Goal: Information Seeking & Learning: Learn about a topic

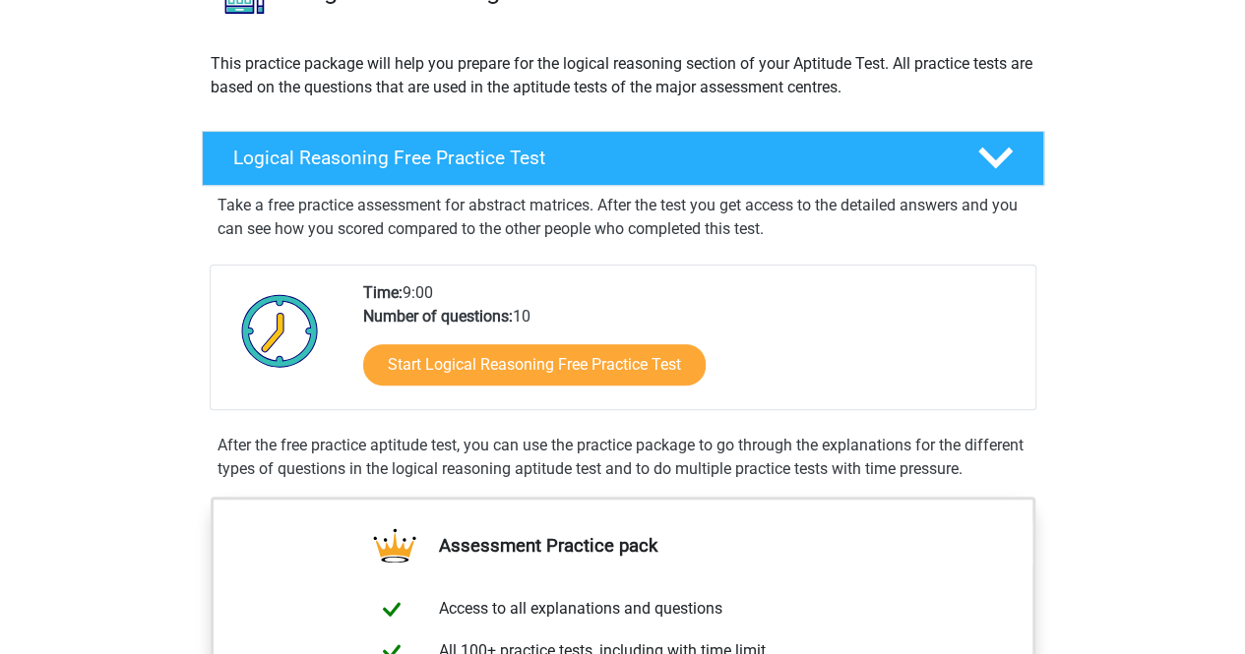
scroll to position [195, 0]
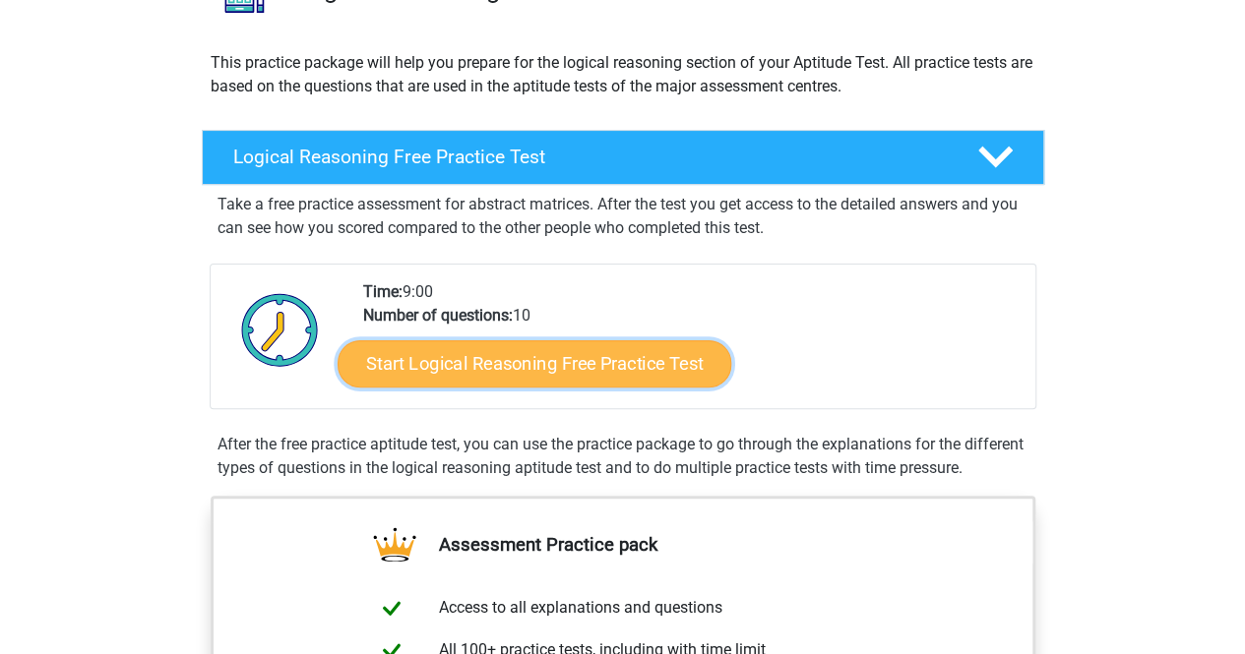
click at [634, 352] on link "Start Logical Reasoning Free Practice Test" at bounding box center [535, 363] width 394 height 47
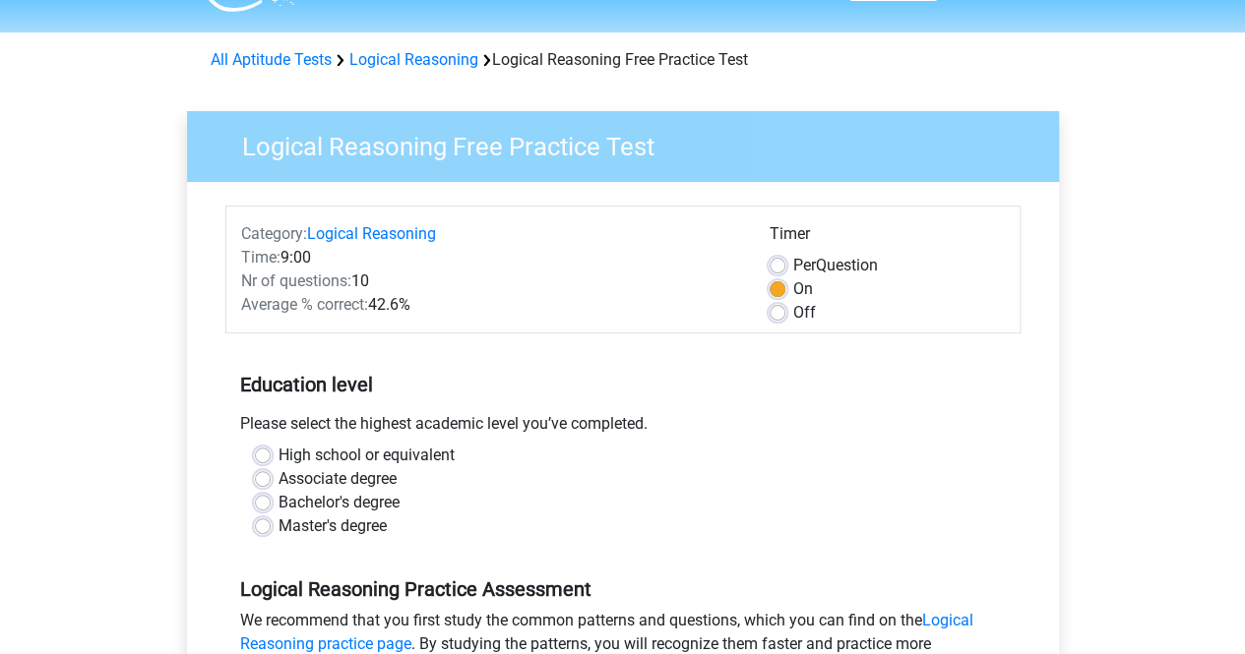
scroll to position [51, 0]
click at [380, 505] on label "Bachelor's degree" at bounding box center [339, 502] width 121 height 24
click at [271, 505] on input "Bachelor's degree" at bounding box center [263, 500] width 16 height 20
radio input "true"
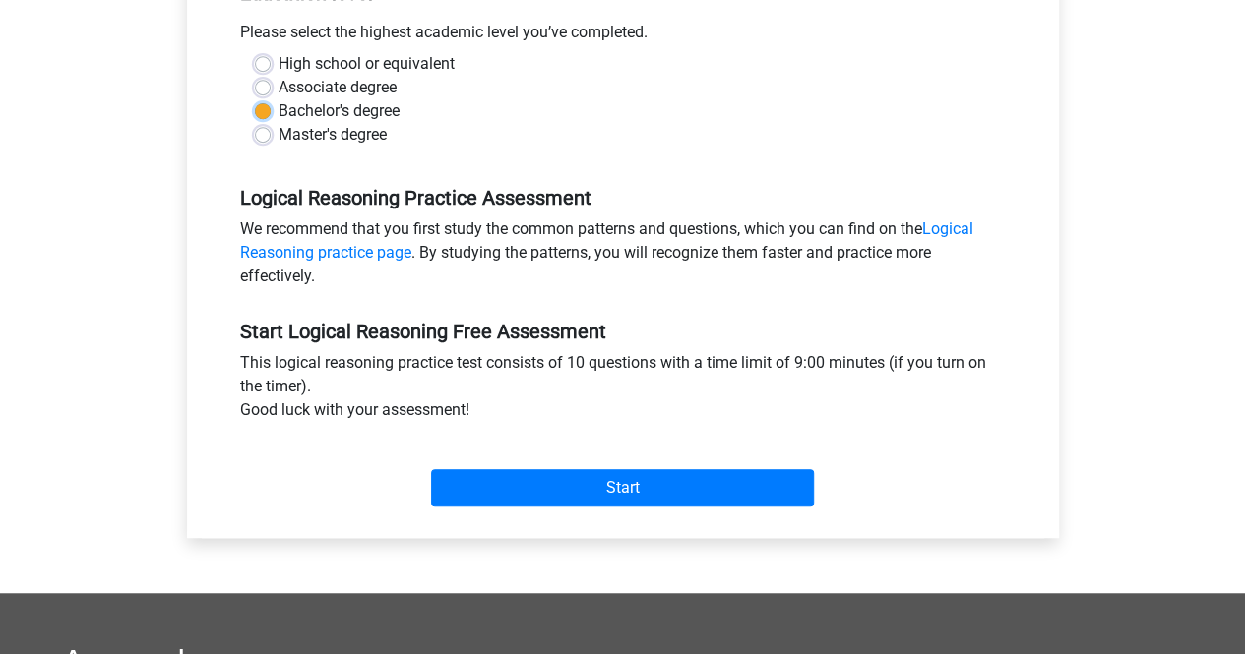
scroll to position [452, 0]
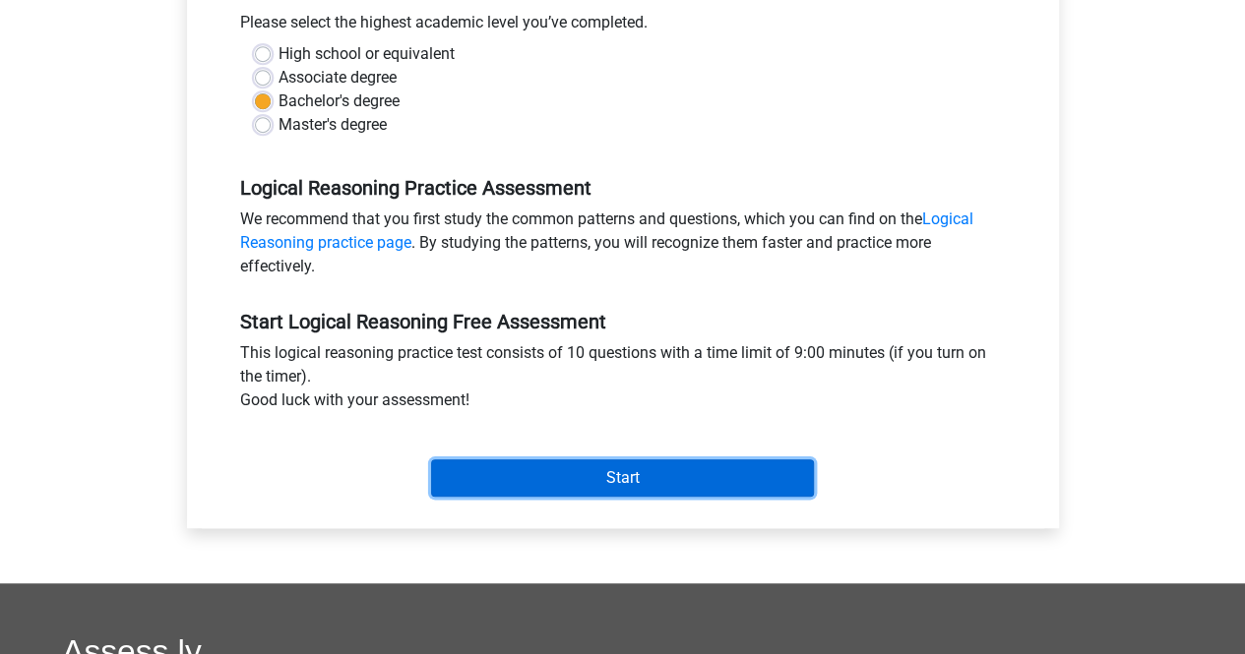
click at [605, 482] on input "Start" at bounding box center [622, 478] width 383 height 37
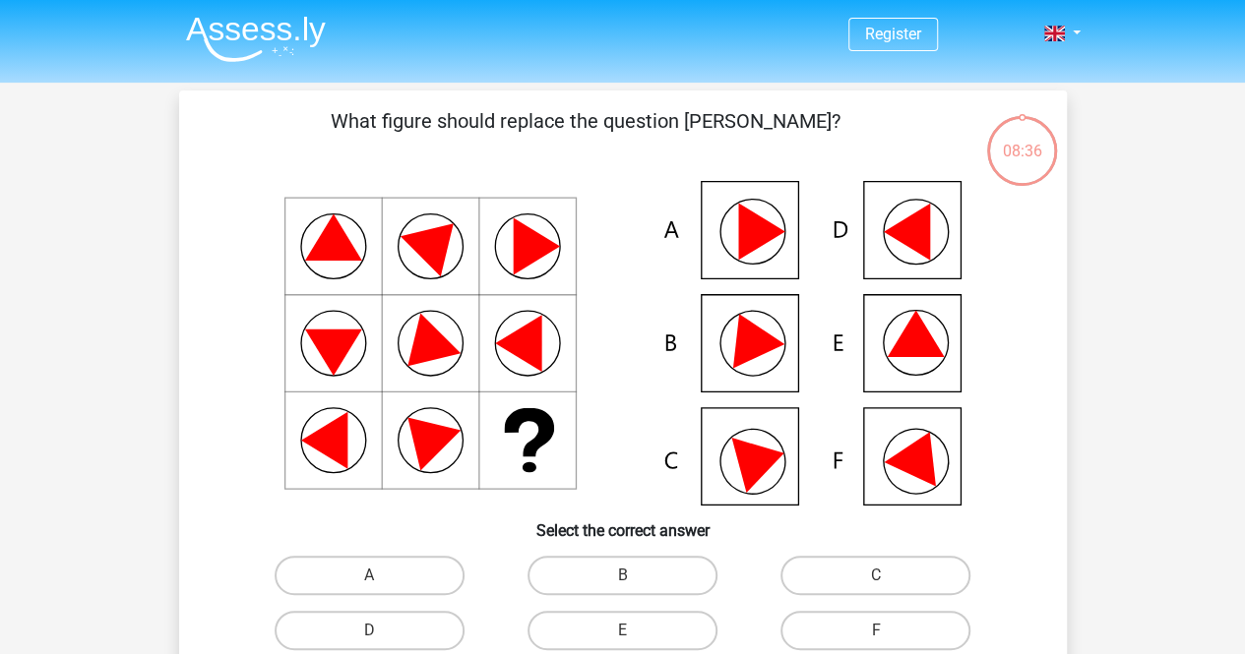
click at [925, 220] on icon at bounding box center [906, 232] width 46 height 57
click at [394, 627] on label "D" at bounding box center [370, 630] width 190 height 39
click at [382, 631] on input "D" at bounding box center [375, 637] width 13 height 13
radio input "true"
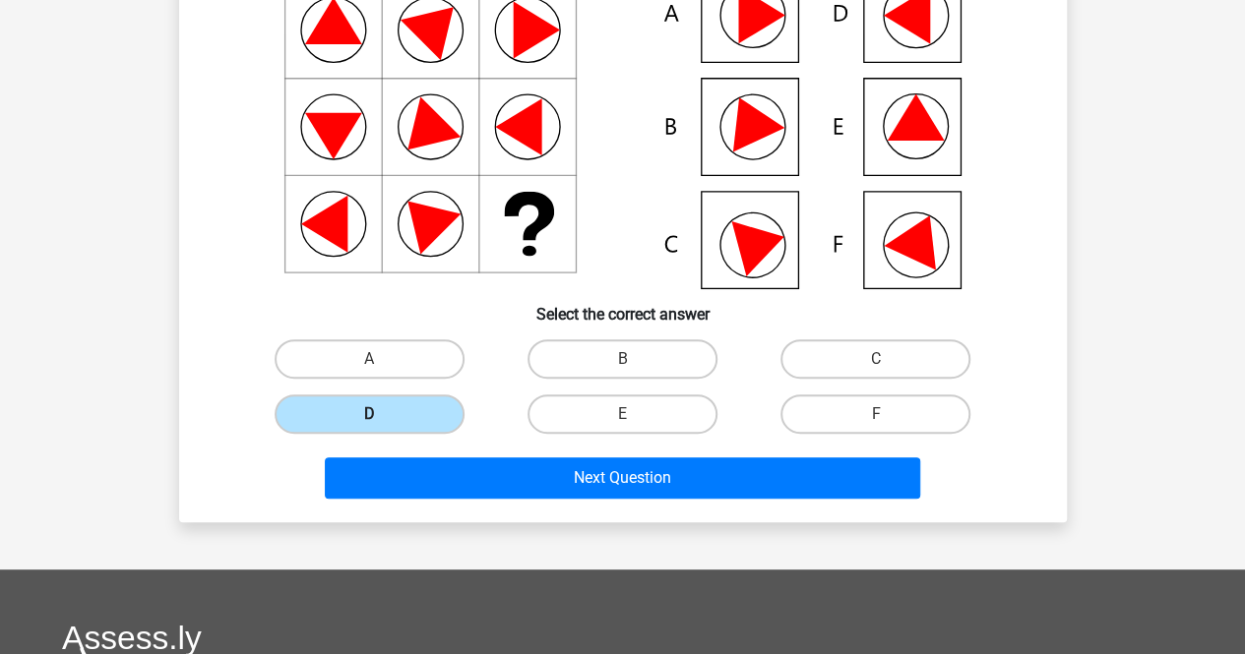
scroll to position [218, 0]
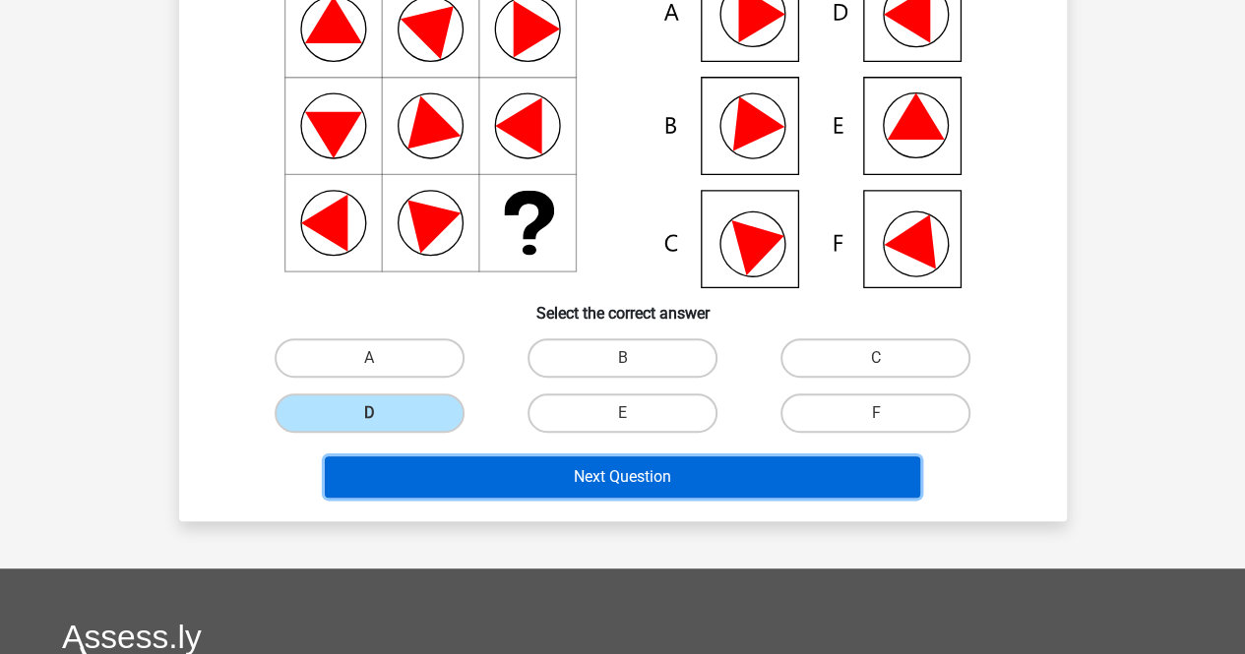
click at [591, 477] on button "Next Question" at bounding box center [622, 477] width 595 height 41
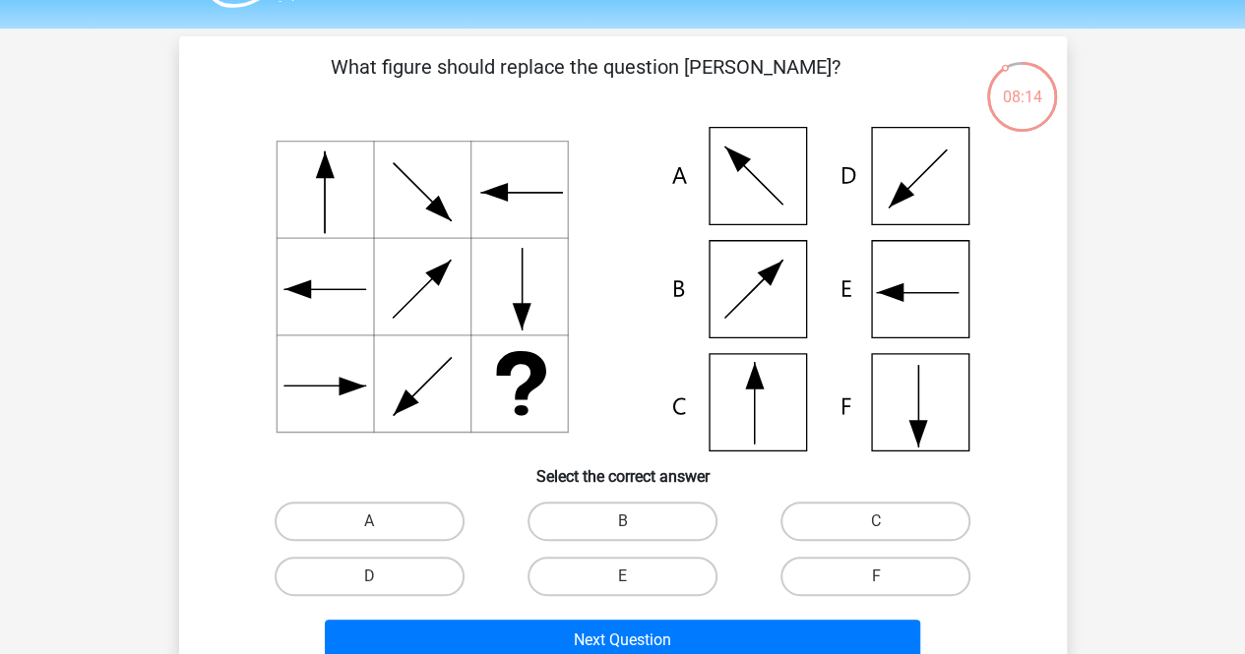
scroll to position [51, 0]
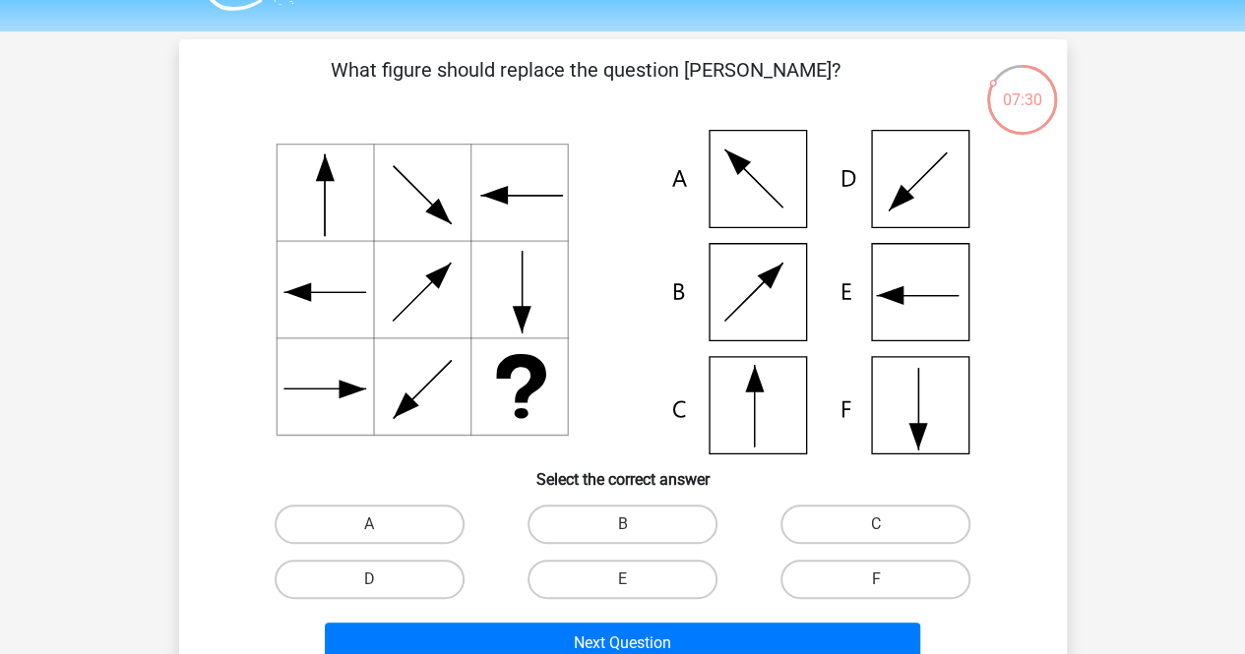
click at [879, 527] on input "C" at bounding box center [882, 531] width 13 height 13
radio input "true"
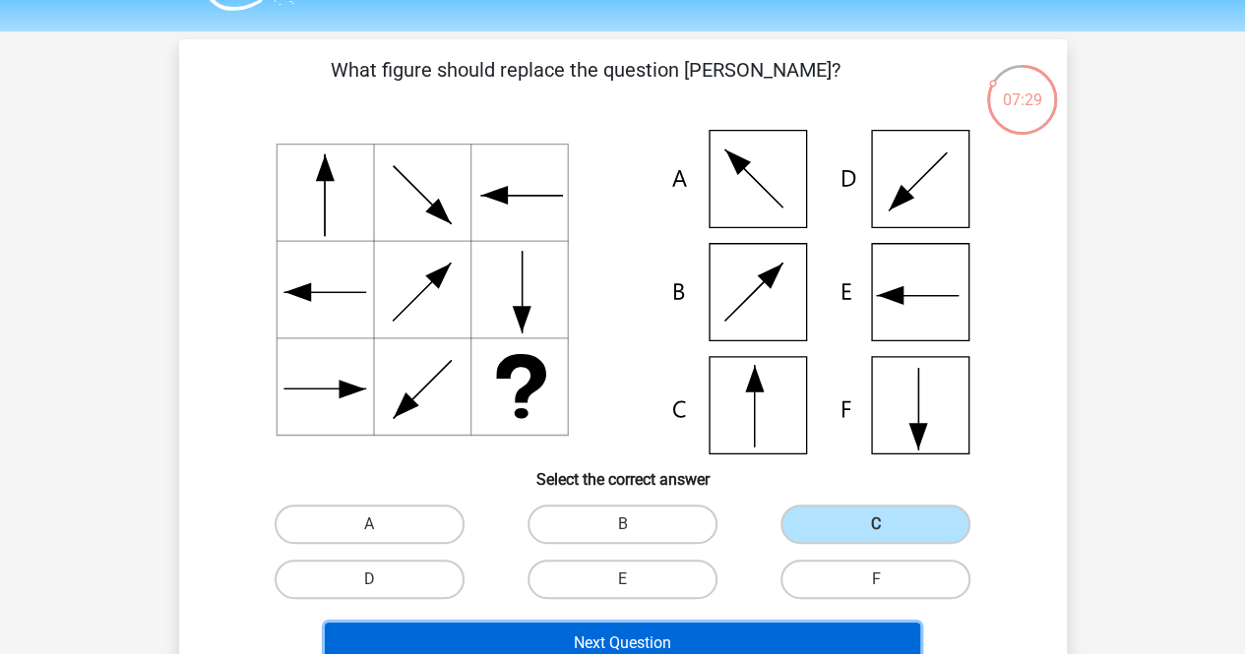
click at [704, 641] on button "Next Question" at bounding box center [622, 643] width 595 height 41
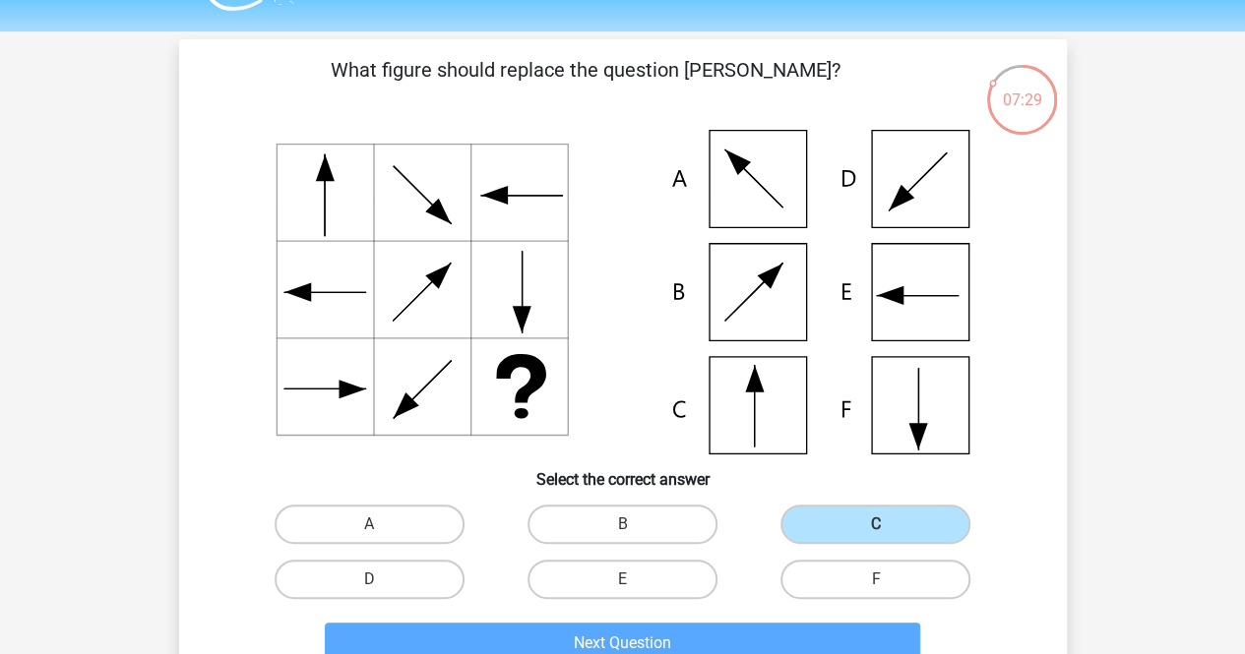
scroll to position [91, 0]
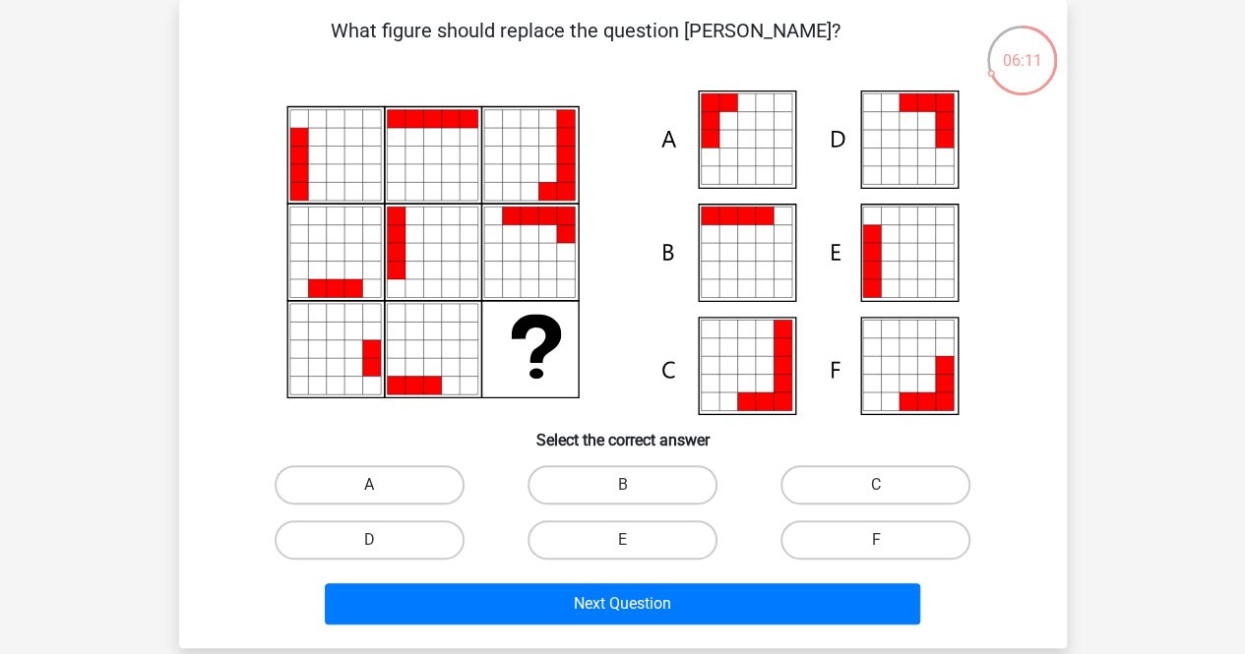
click at [410, 493] on label "A" at bounding box center [370, 485] width 190 height 39
click at [382, 493] on input "A" at bounding box center [375, 491] width 13 height 13
radio input "true"
click at [553, 578] on div "Next Question" at bounding box center [623, 600] width 825 height 65
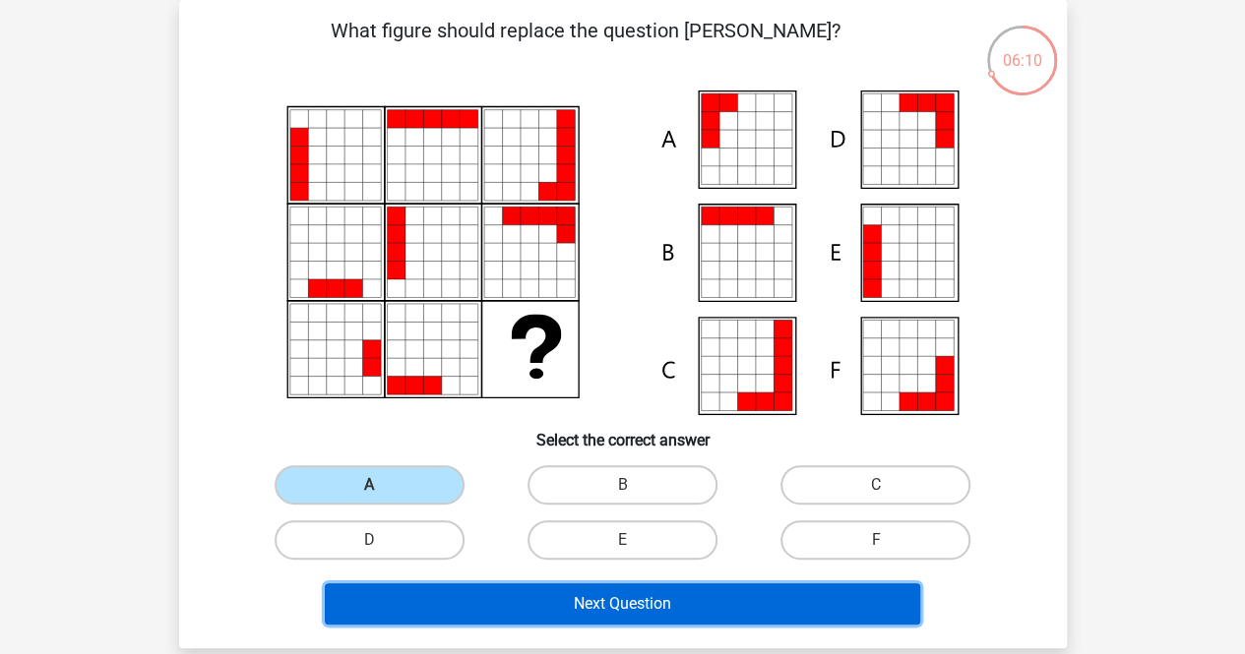
click at [559, 595] on button "Next Question" at bounding box center [622, 604] width 595 height 41
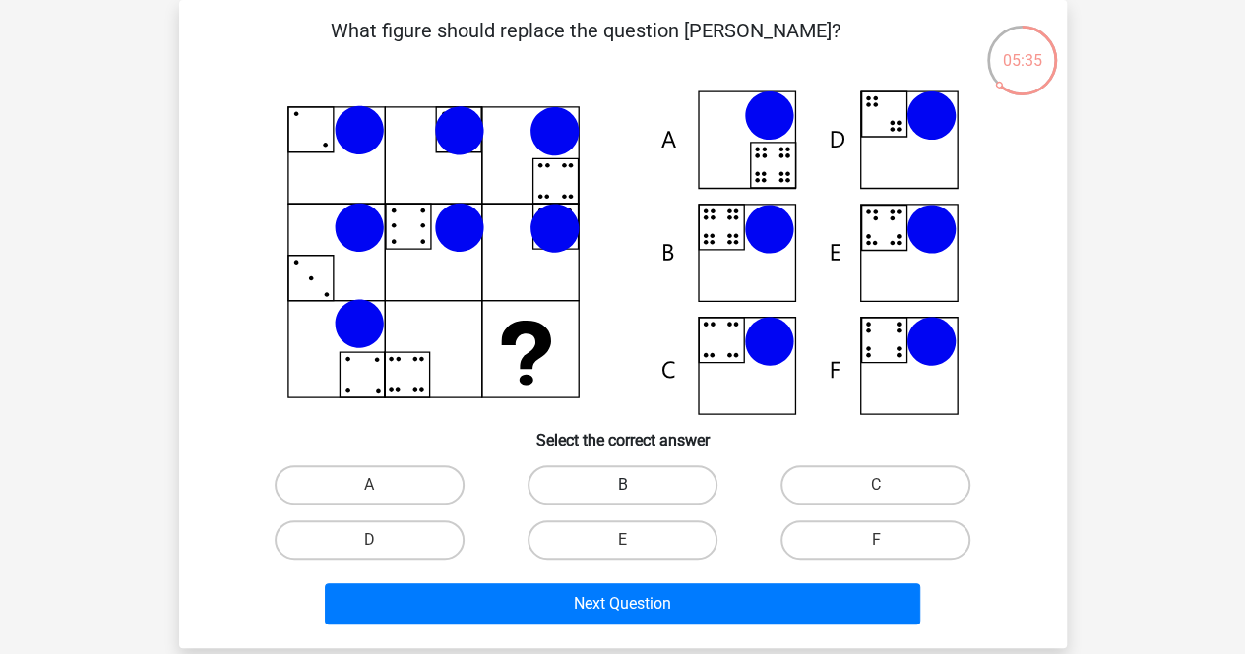
click at [591, 496] on label "B" at bounding box center [623, 485] width 190 height 39
click at [622, 496] on input "B" at bounding box center [628, 491] width 13 height 13
radio input "true"
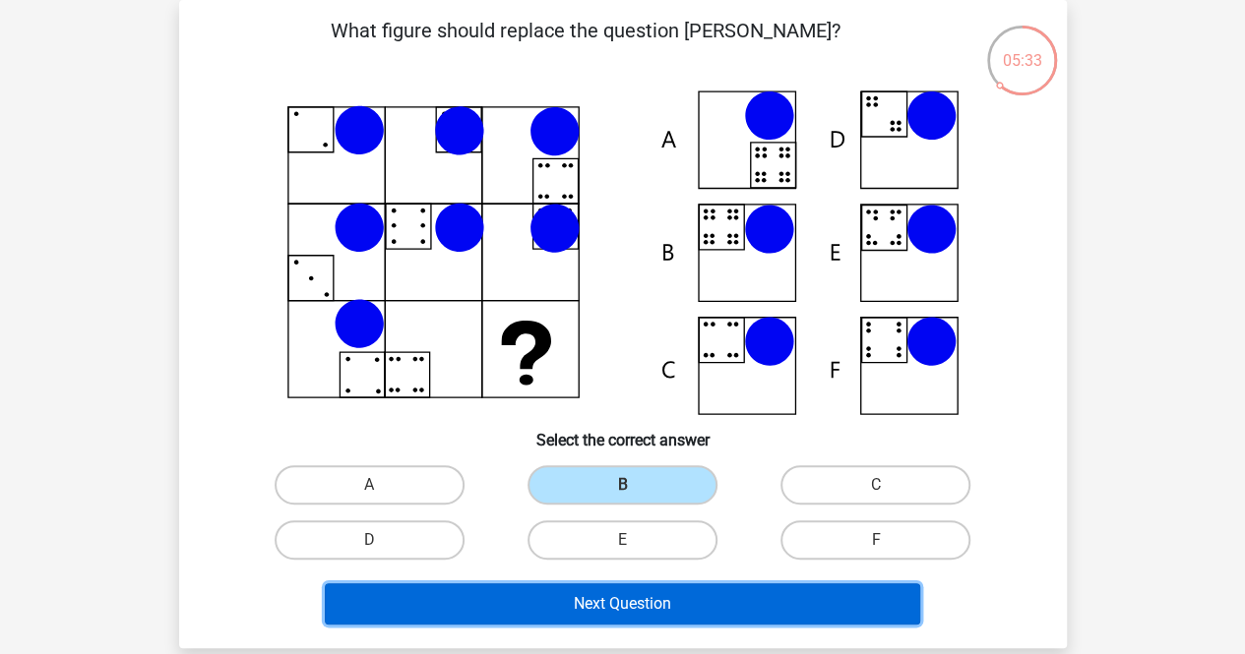
click at [587, 605] on button "Next Question" at bounding box center [622, 604] width 595 height 41
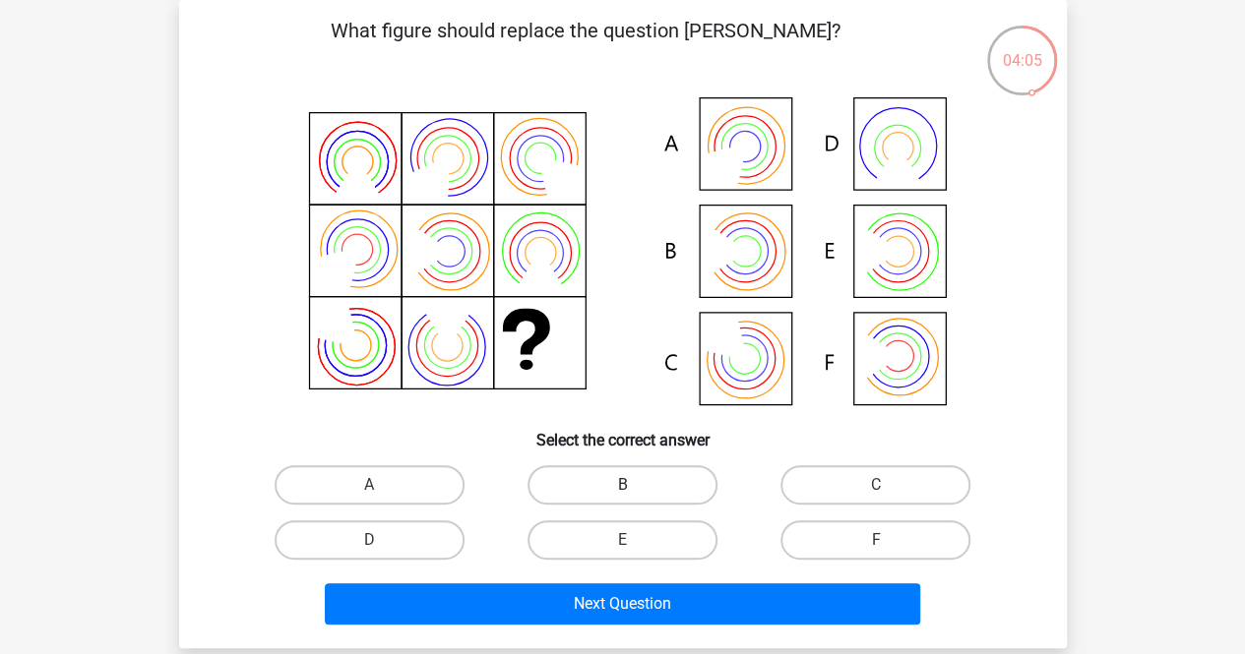
drag, startPoint x: 628, startPoint y: 494, endPoint x: 640, endPoint y: 481, distance: 17.4
click at [488, 481] on div "B" at bounding box center [369, 485] width 237 height 39
click at [640, 481] on label "B" at bounding box center [623, 485] width 190 height 39
click at [635, 485] on input "B" at bounding box center [628, 491] width 13 height 13
radio input "true"
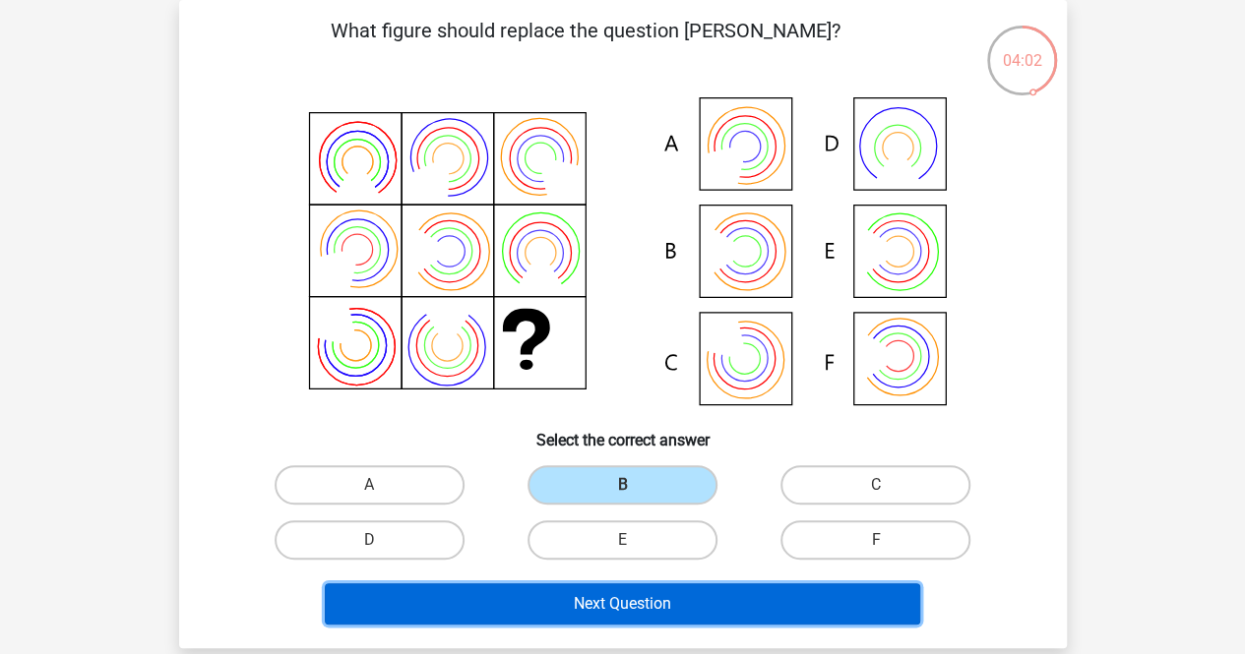
click at [620, 594] on button "Next Question" at bounding box center [622, 604] width 595 height 41
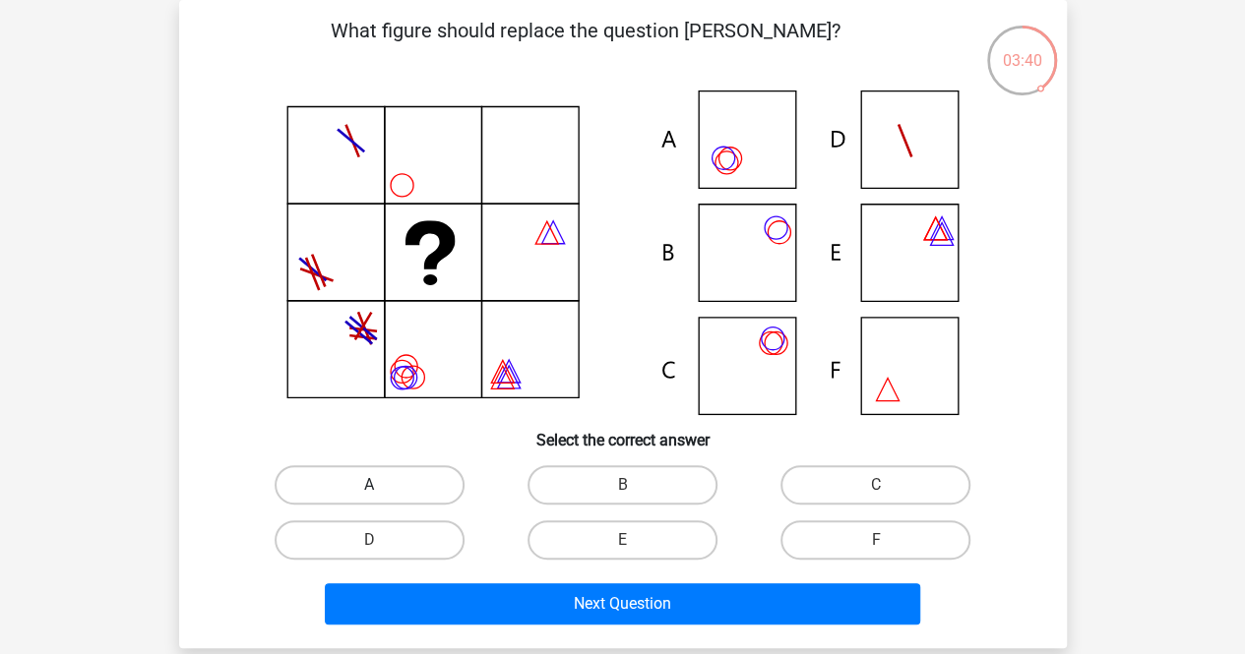
click at [433, 485] on label "A" at bounding box center [370, 485] width 190 height 39
click at [382, 485] on input "A" at bounding box center [375, 491] width 13 height 13
radio input "true"
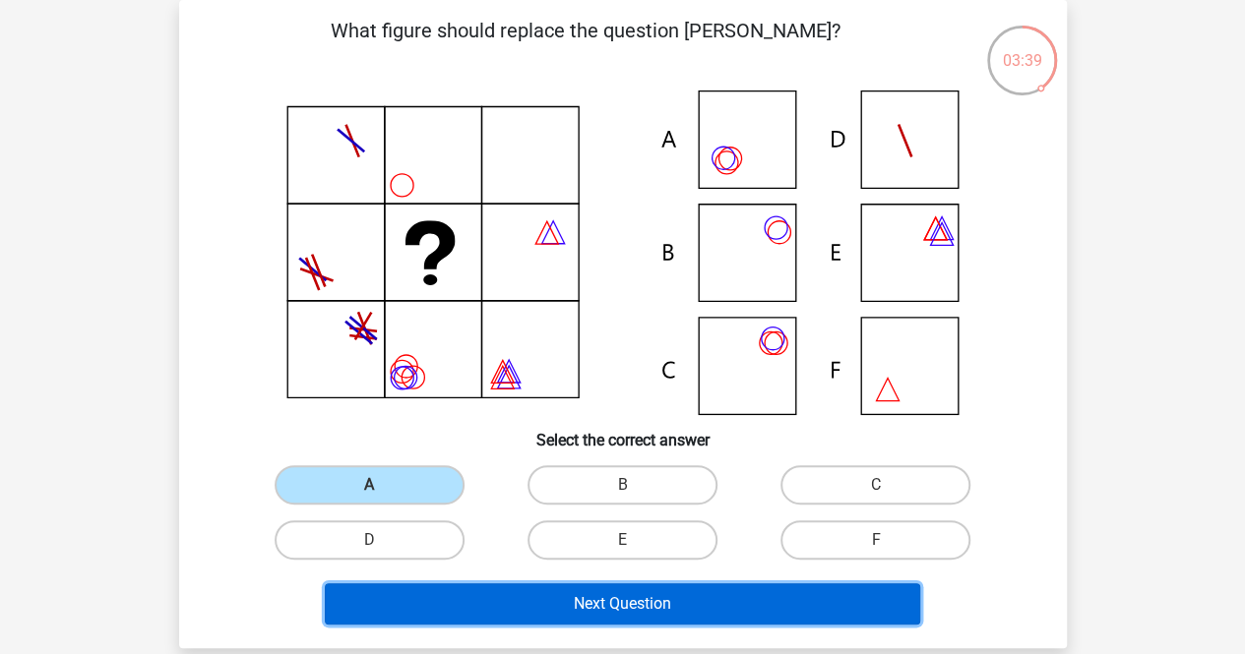
click at [596, 596] on button "Next Question" at bounding box center [622, 604] width 595 height 41
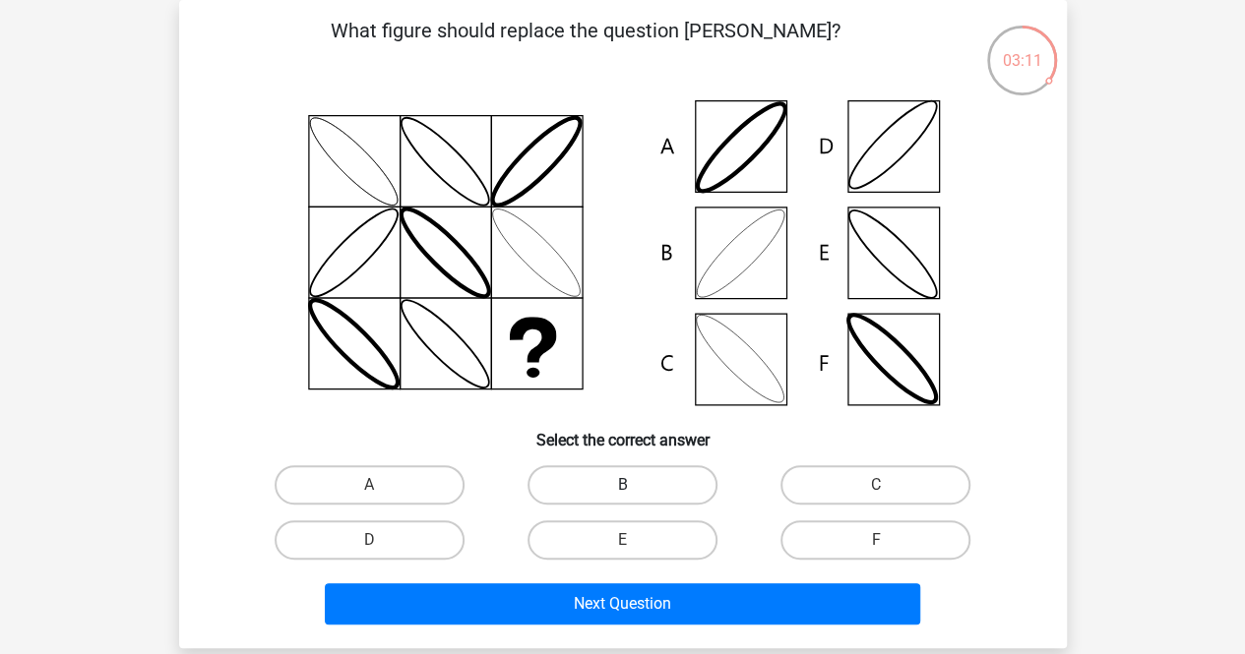
click at [642, 477] on label "B" at bounding box center [623, 485] width 190 height 39
click at [635, 485] on input "B" at bounding box center [628, 491] width 13 height 13
radio input "true"
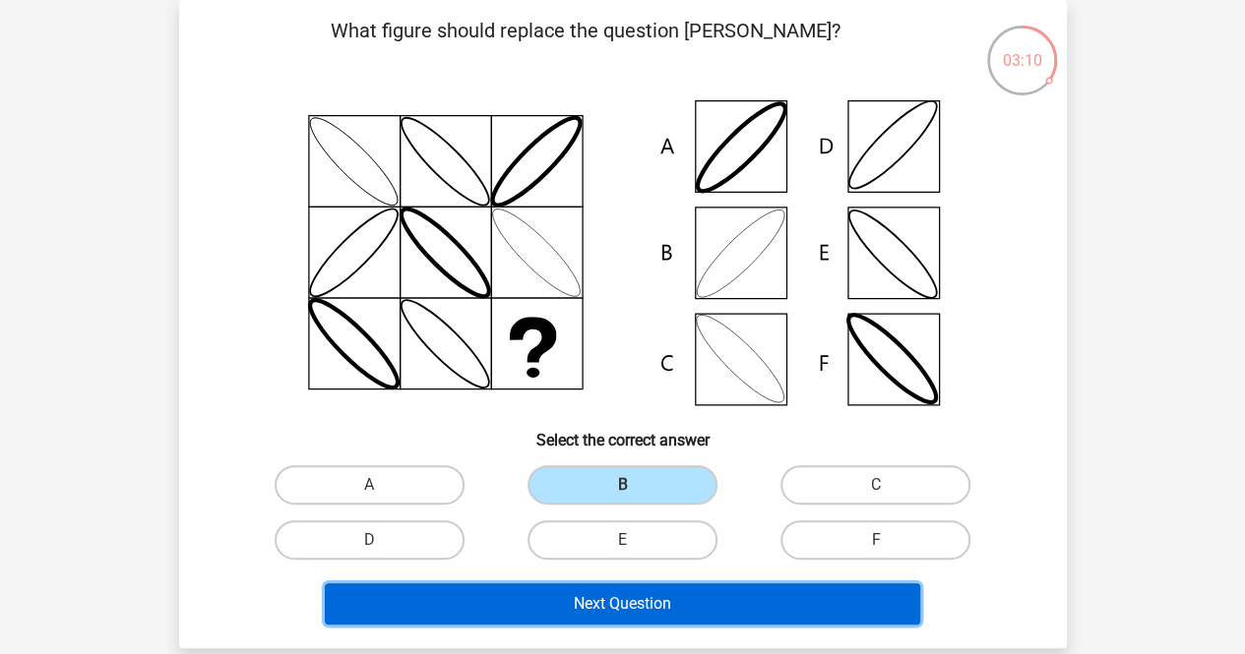
click at [659, 607] on button "Next Question" at bounding box center [622, 604] width 595 height 41
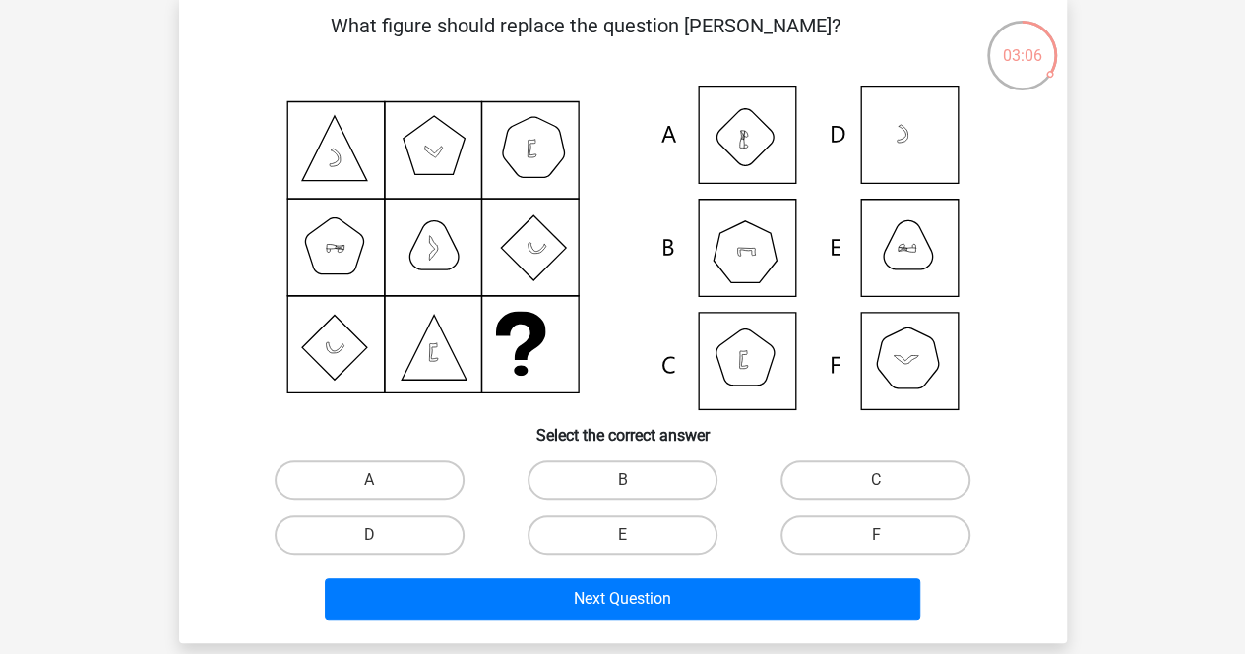
scroll to position [96, 0]
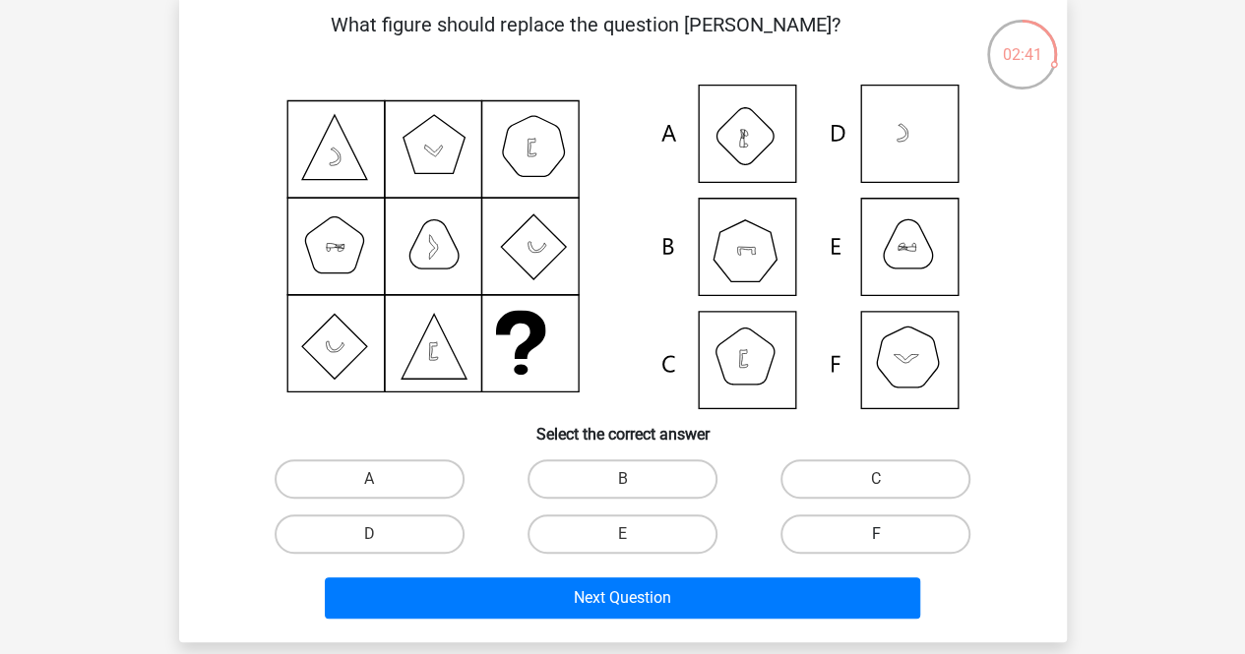
click at [840, 524] on label "F" at bounding box center [875, 534] width 190 height 39
click at [876, 534] on input "F" at bounding box center [882, 540] width 13 height 13
radio input "true"
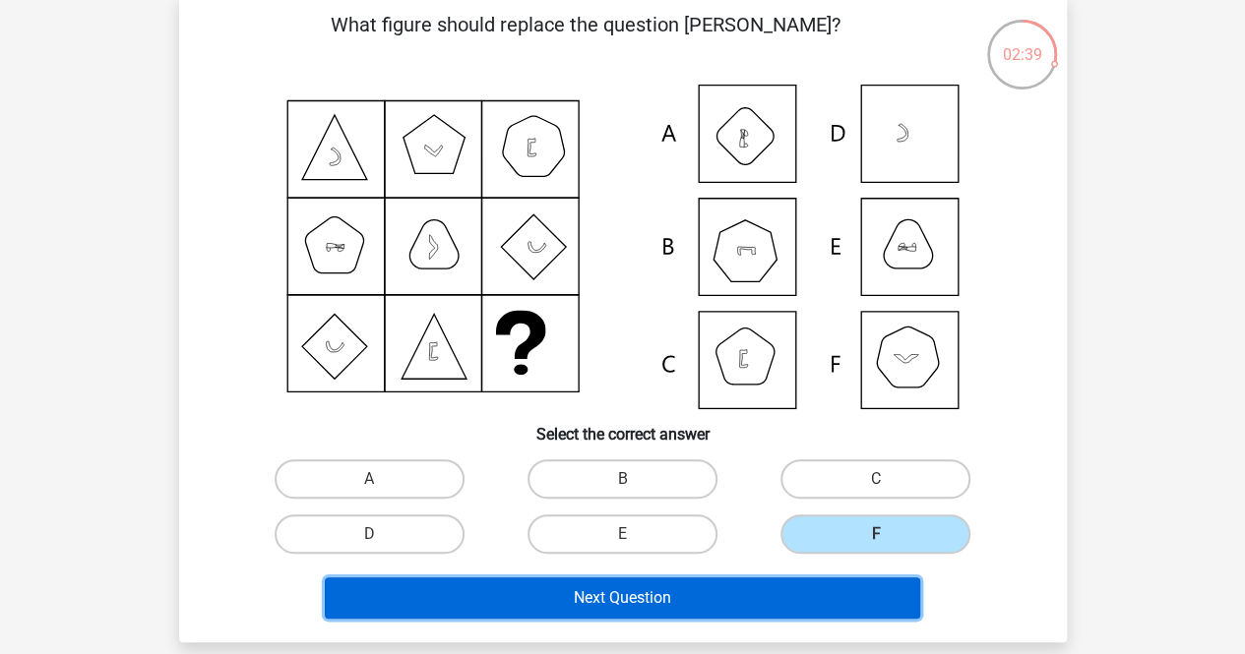
click at [777, 595] on button "Next Question" at bounding box center [622, 598] width 595 height 41
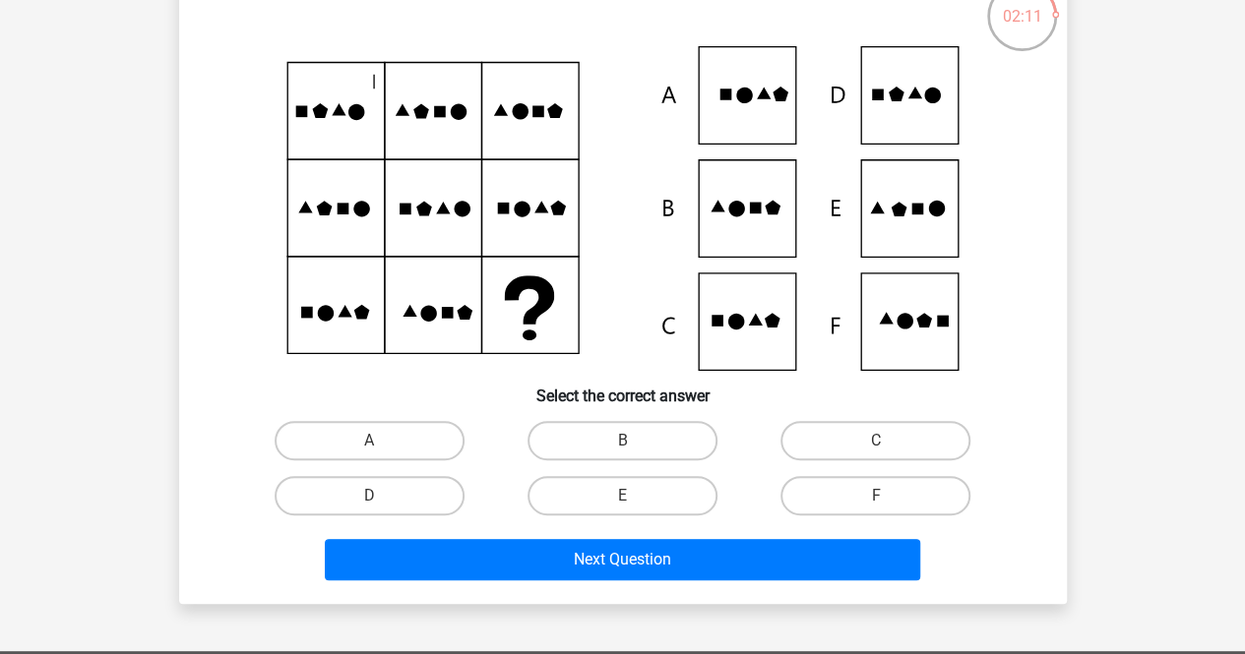
scroll to position [134, 0]
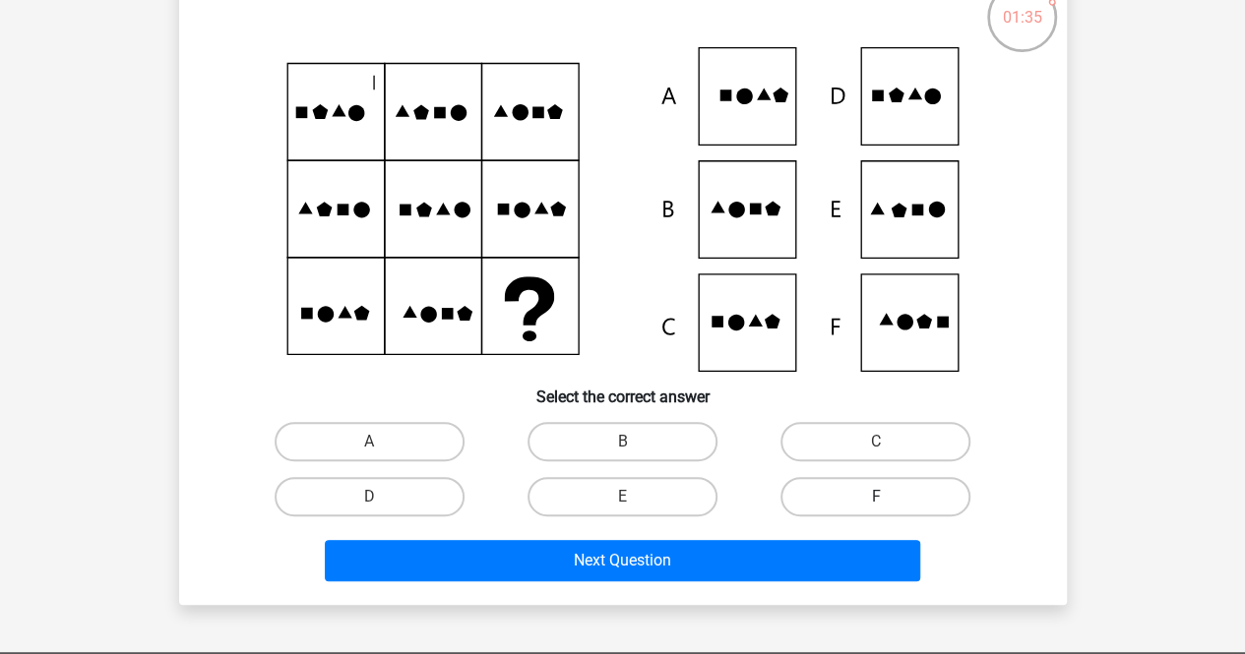
drag, startPoint x: 818, startPoint y: 467, endPoint x: 829, endPoint y: 494, distance: 28.7
click at [829, 494] on div "A B C D E" at bounding box center [623, 469] width 760 height 110
click at [829, 494] on label "F" at bounding box center [875, 496] width 190 height 39
click at [876, 497] on input "F" at bounding box center [882, 503] width 13 height 13
radio input "true"
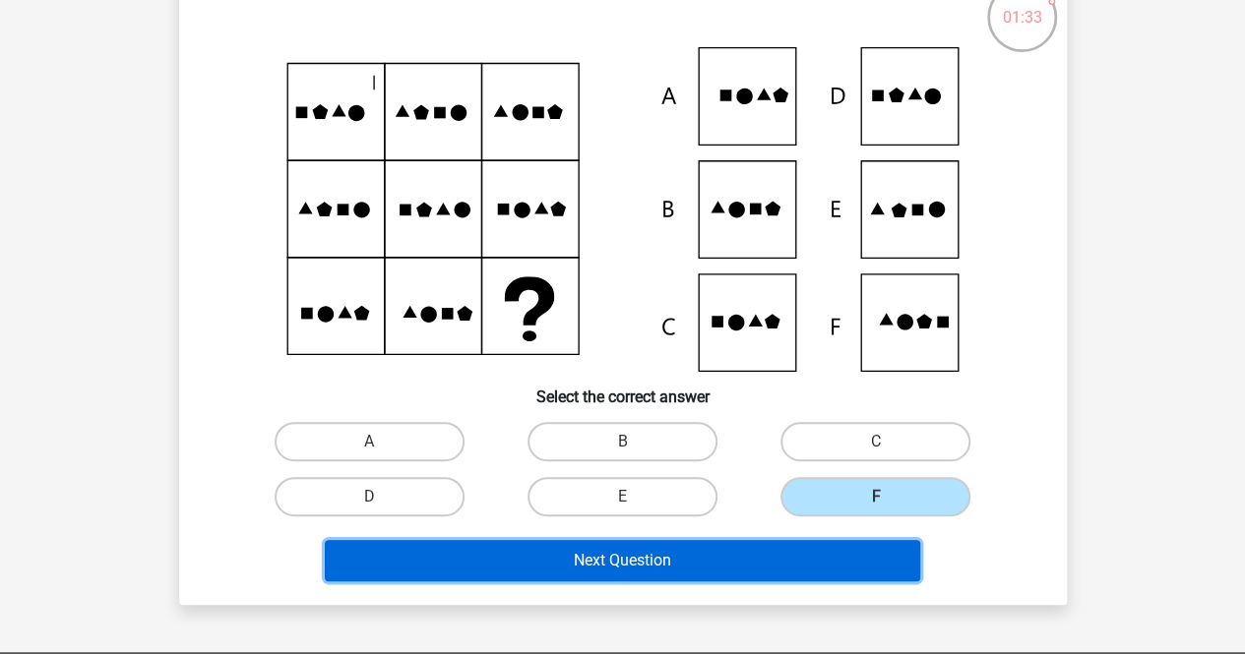
click at [788, 553] on button "Next Question" at bounding box center [622, 560] width 595 height 41
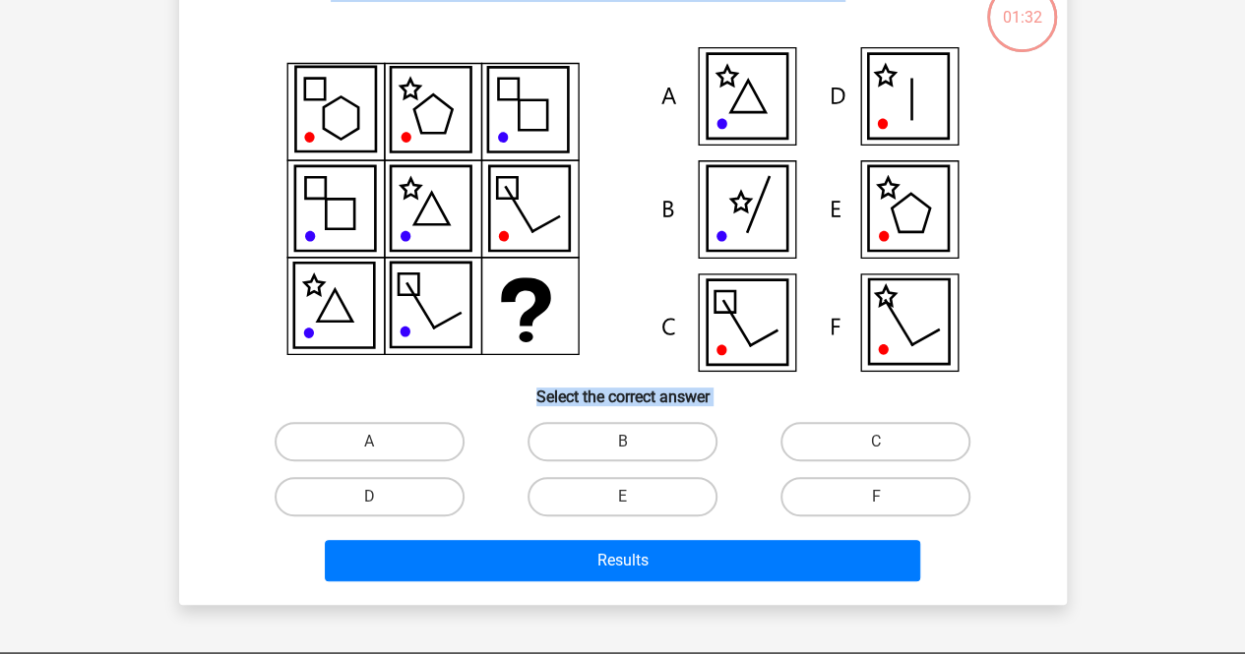
scroll to position [91, 0]
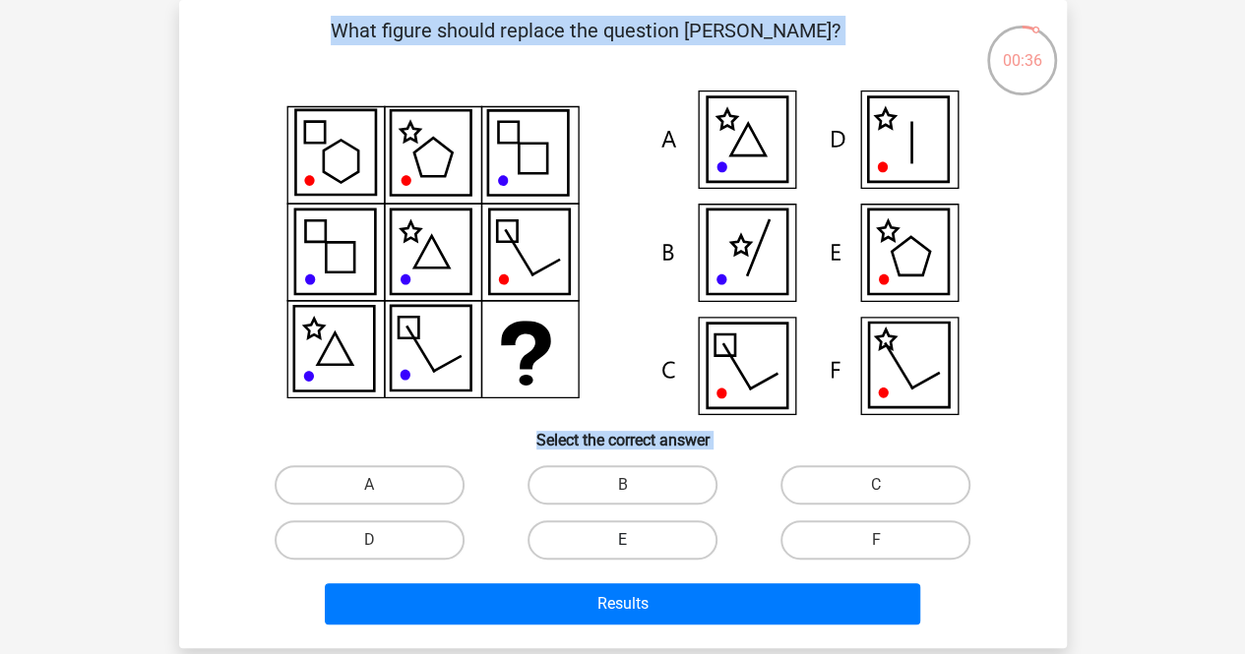
click at [663, 530] on label "E" at bounding box center [623, 540] width 190 height 39
click at [635, 540] on input "E" at bounding box center [628, 546] width 13 height 13
radio input "true"
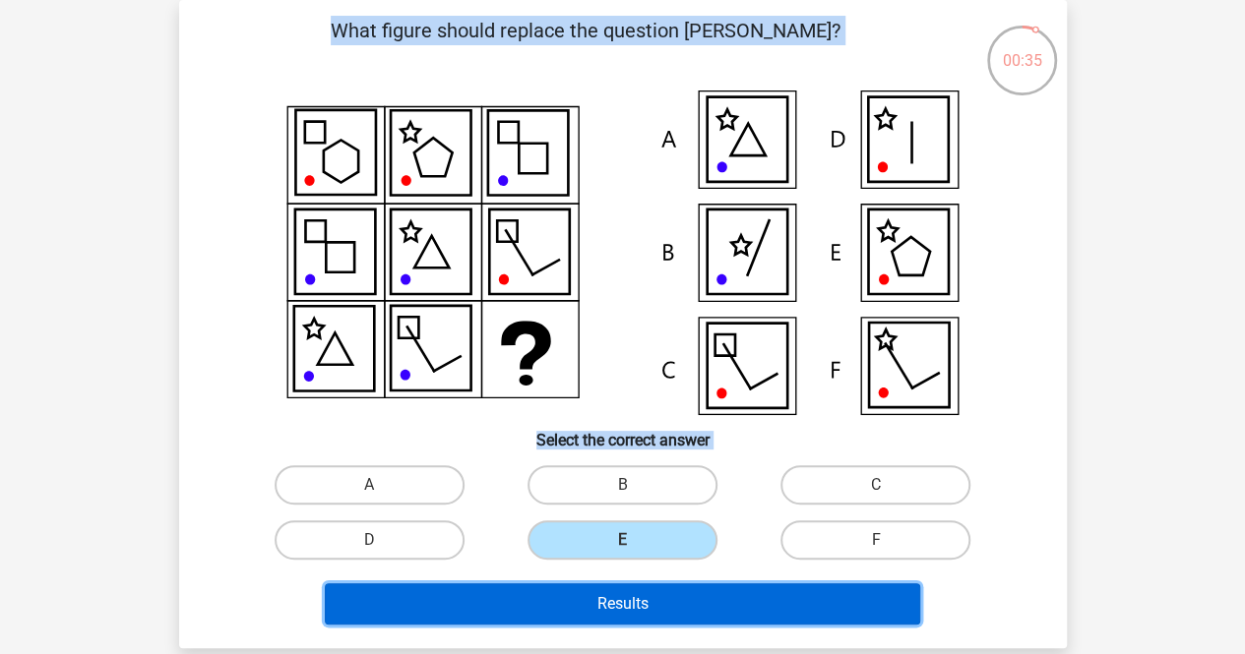
click at [662, 595] on button "Results" at bounding box center [622, 604] width 595 height 41
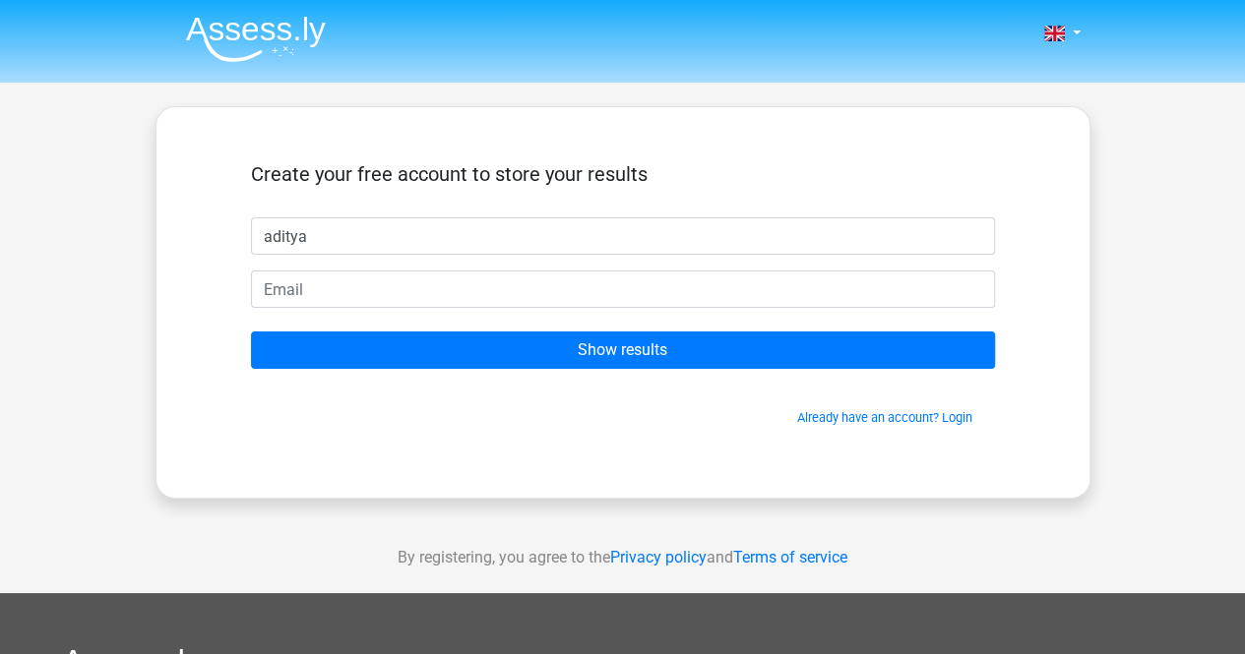
type input "aditya"
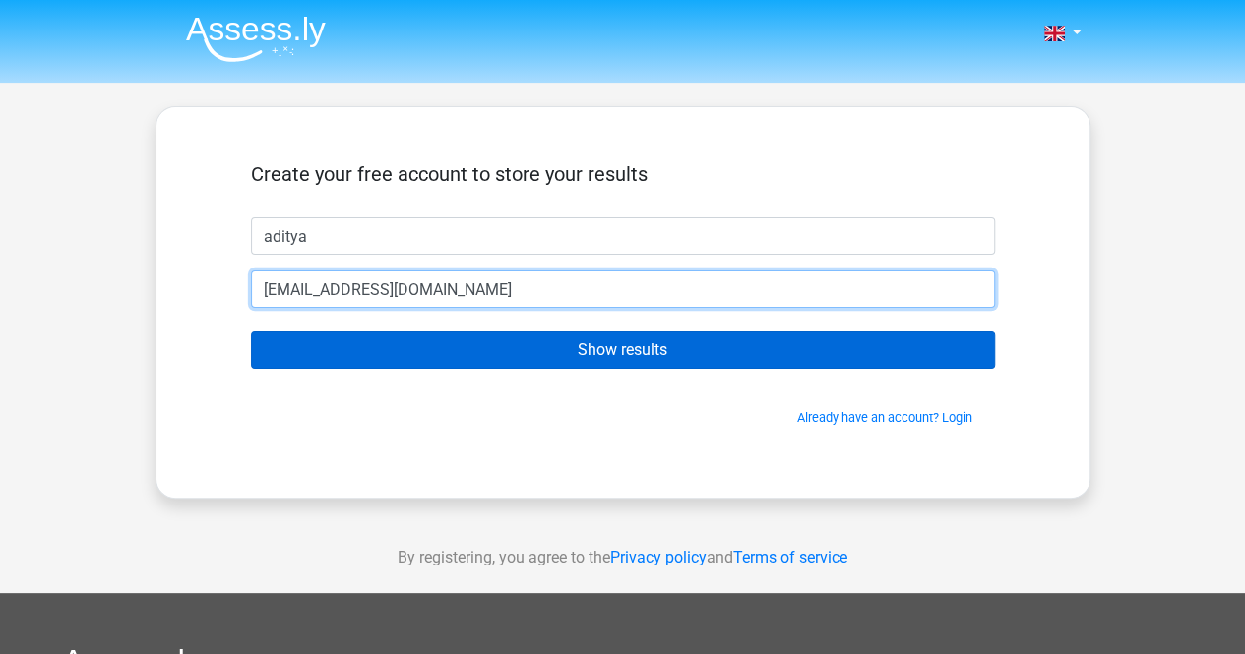
type input "adityamanixx@gmail.com"
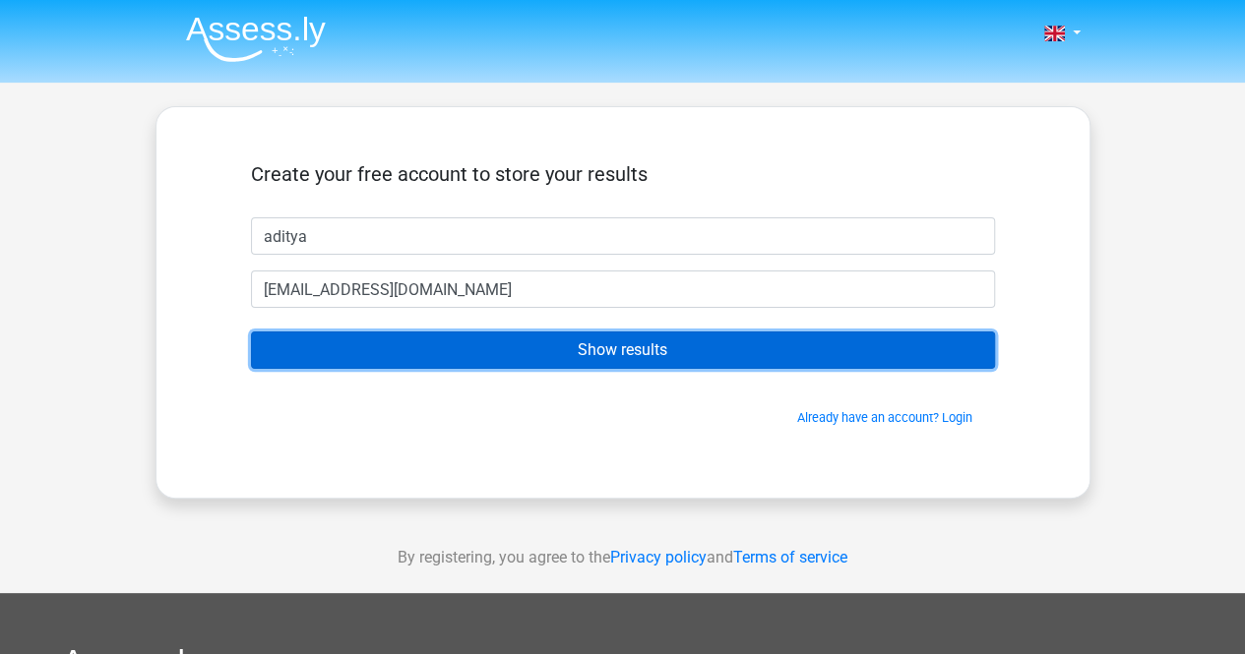
click at [660, 352] on input "Show results" at bounding box center [623, 350] width 744 height 37
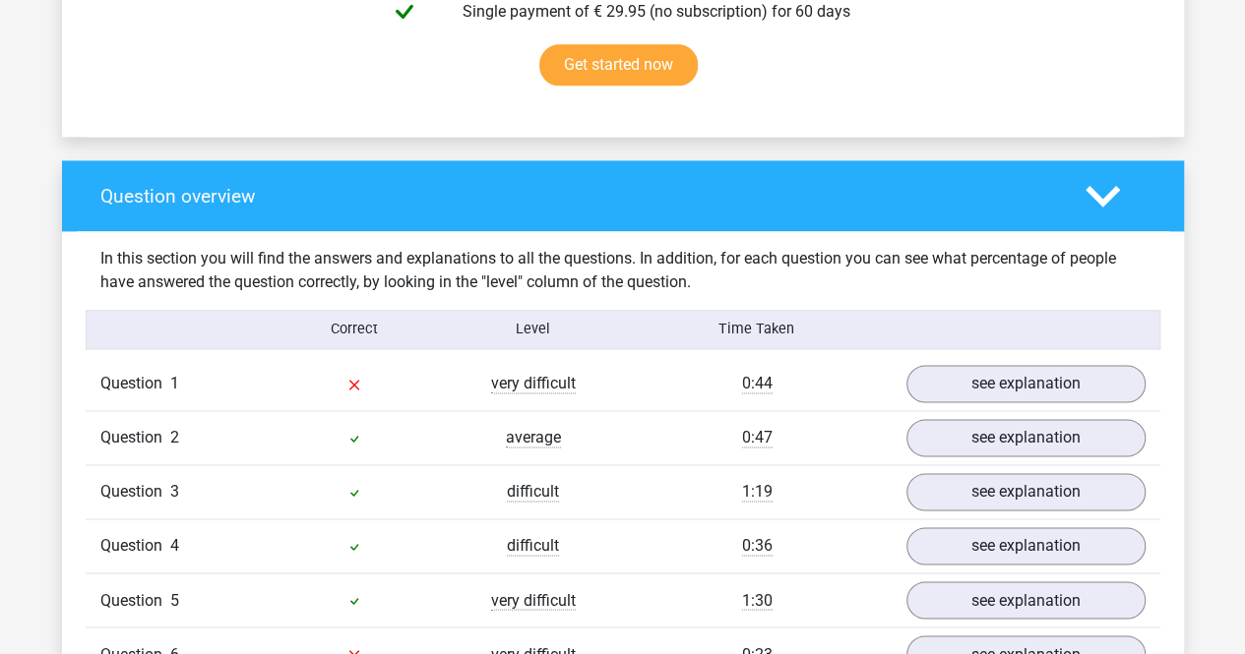
scroll to position [1294, 0]
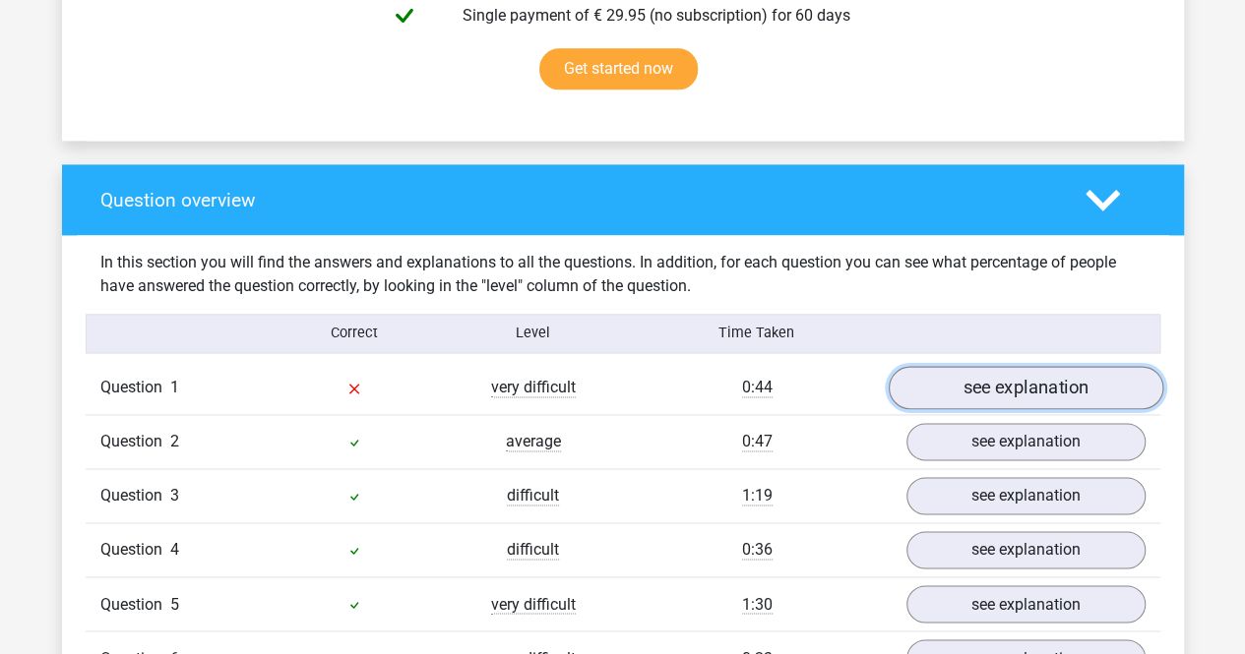
click at [1074, 379] on link "see explanation" at bounding box center [1025, 387] width 275 height 43
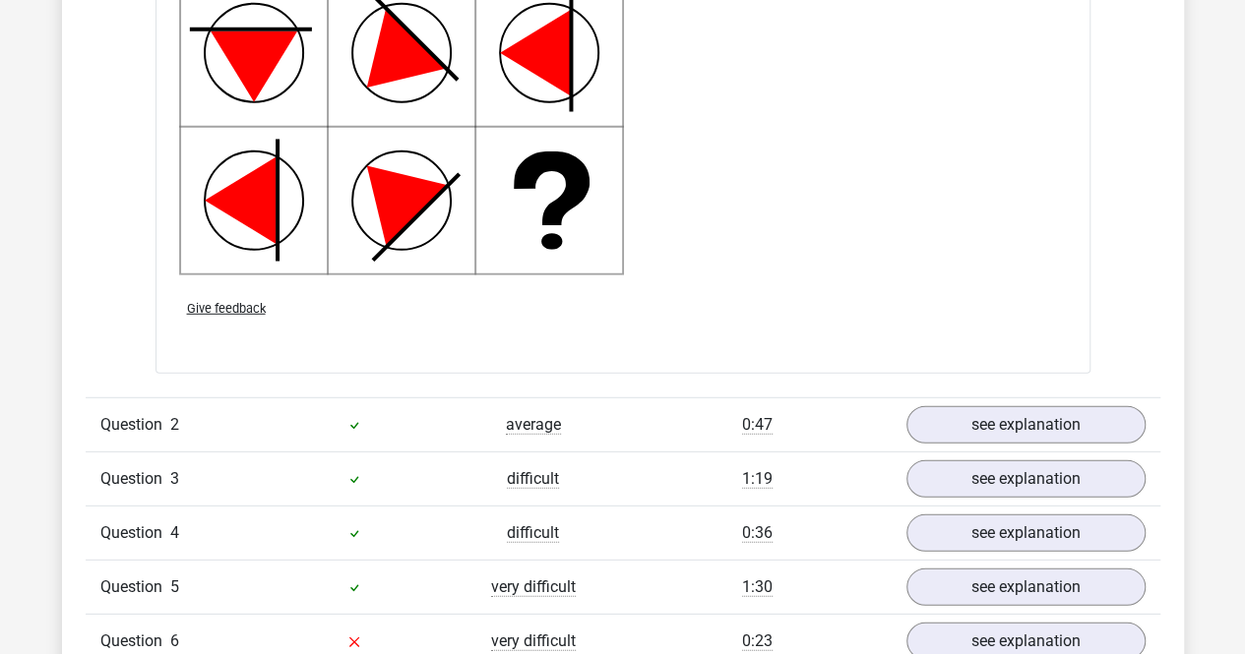
scroll to position [2634, 0]
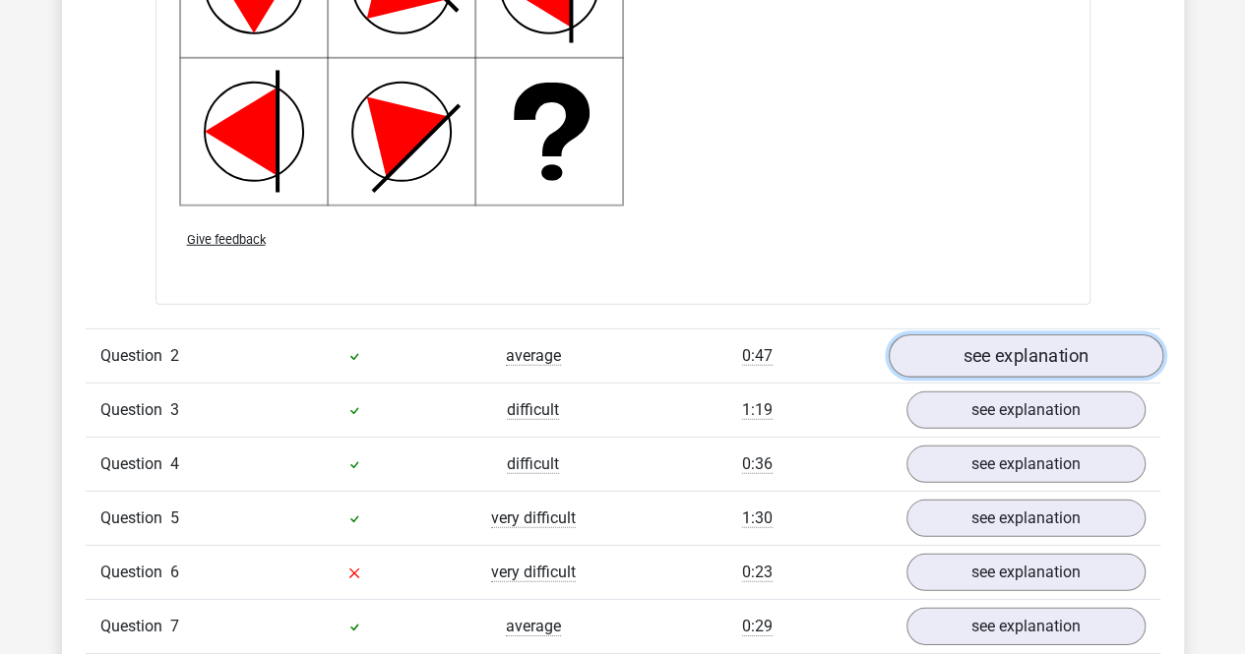
click at [974, 347] on link "see explanation" at bounding box center [1025, 356] width 275 height 43
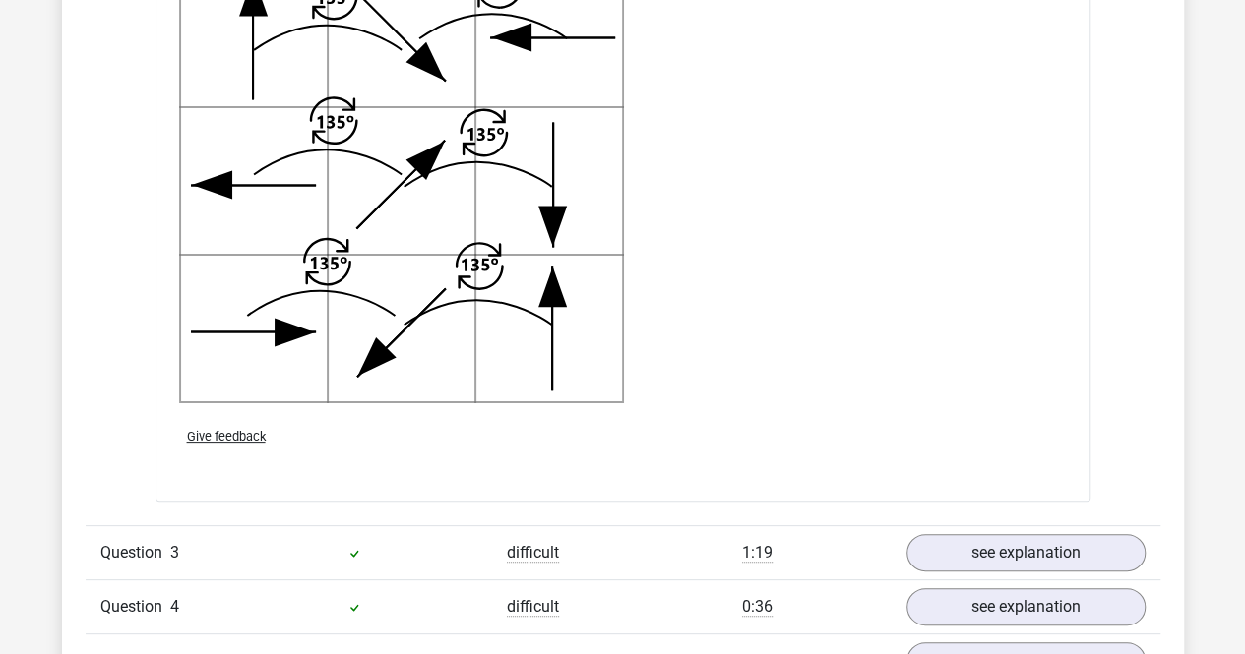
scroll to position [3812, 0]
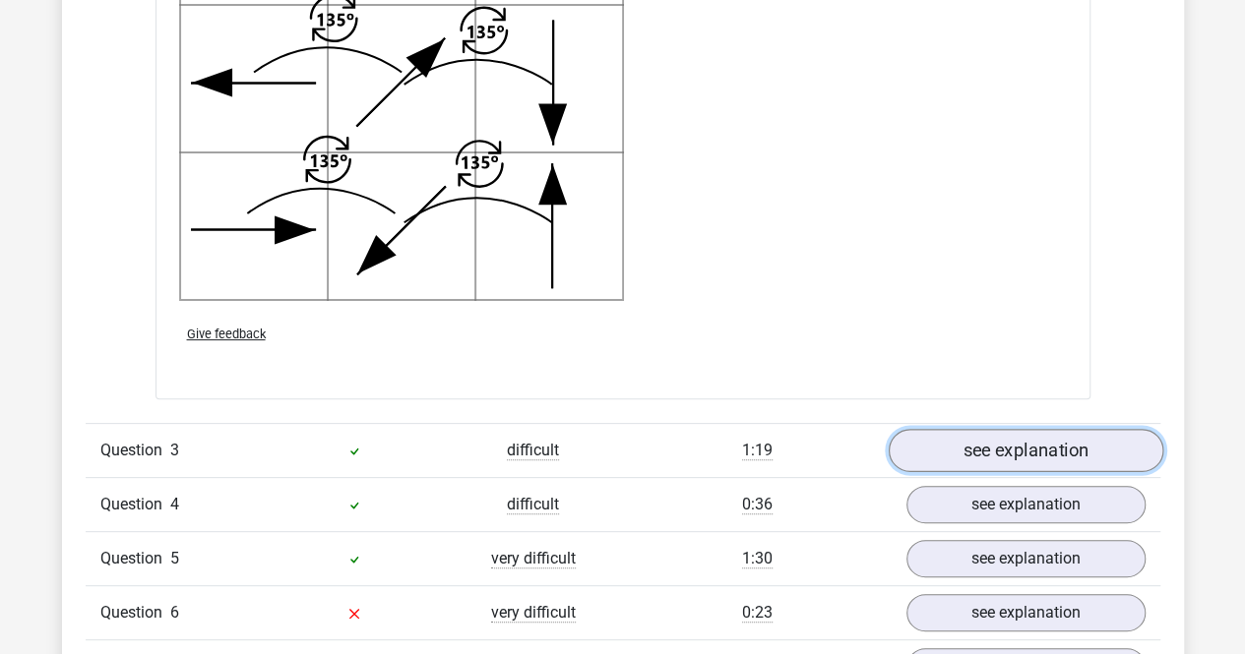
click at [966, 432] on link "see explanation" at bounding box center [1025, 450] width 275 height 43
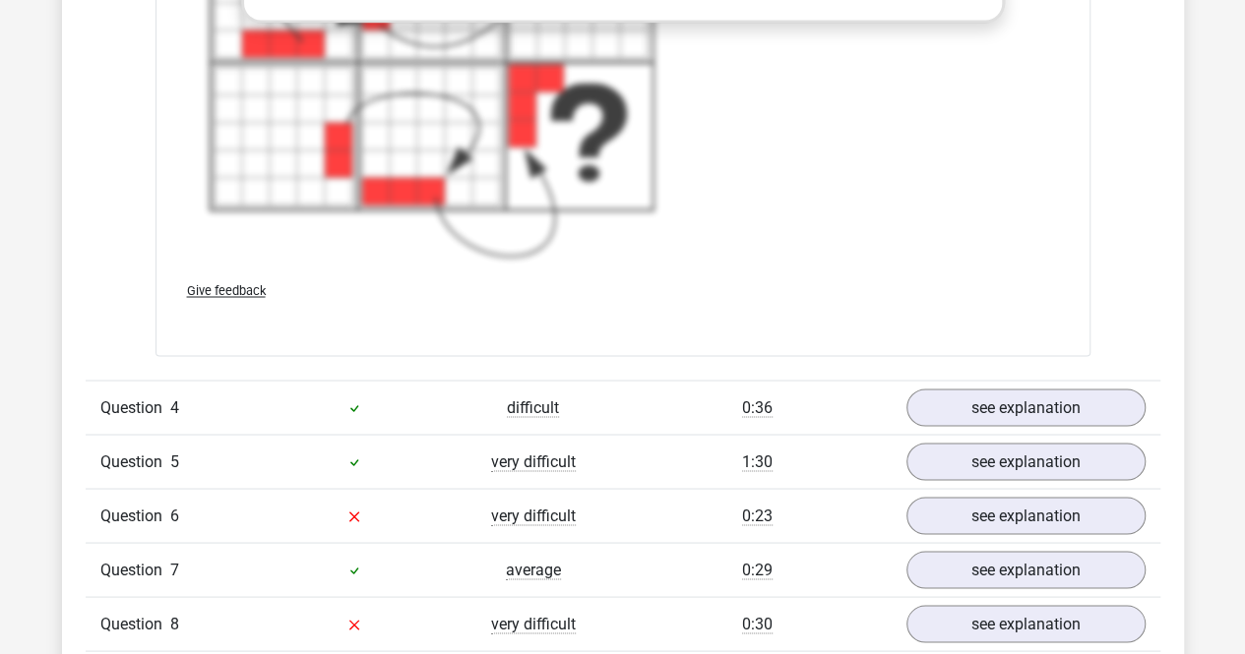
scroll to position [5293, 0]
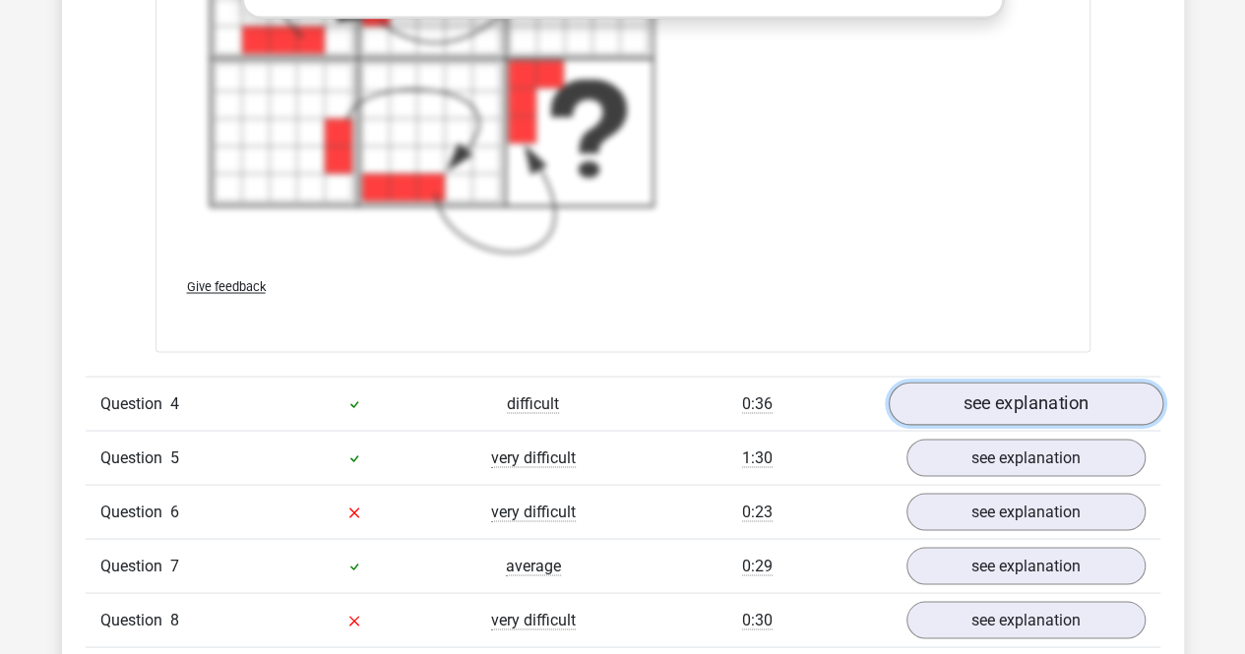
click at [964, 404] on link "see explanation" at bounding box center [1025, 404] width 275 height 43
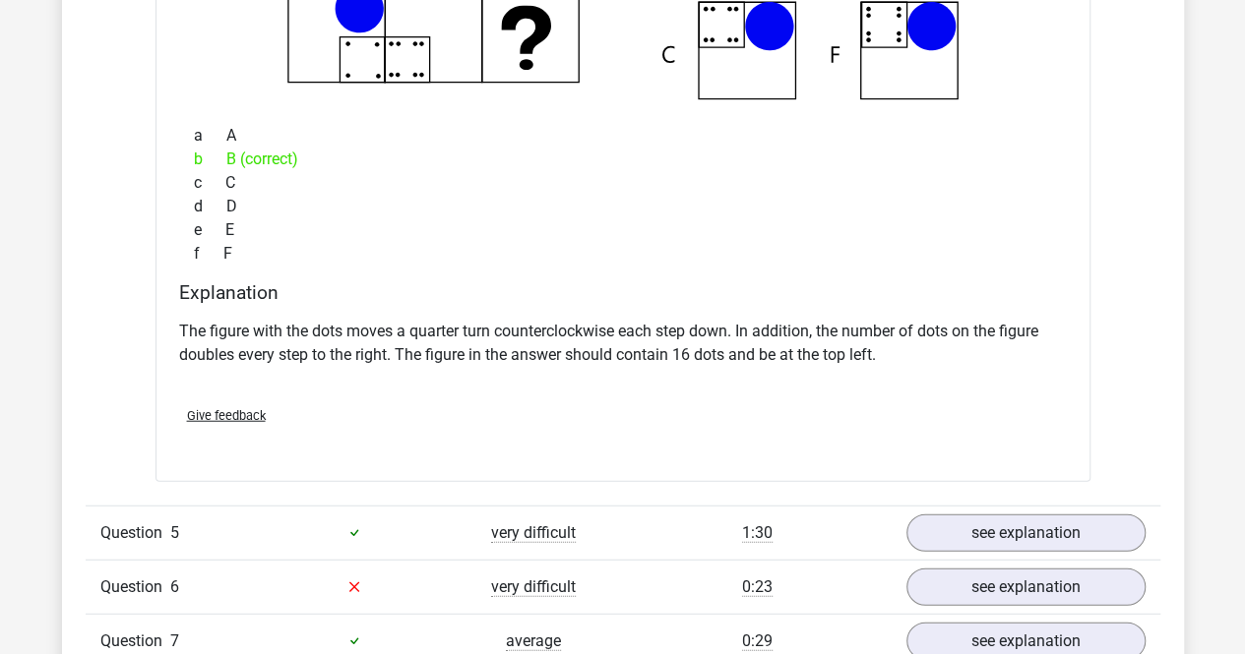
scroll to position [6078, 0]
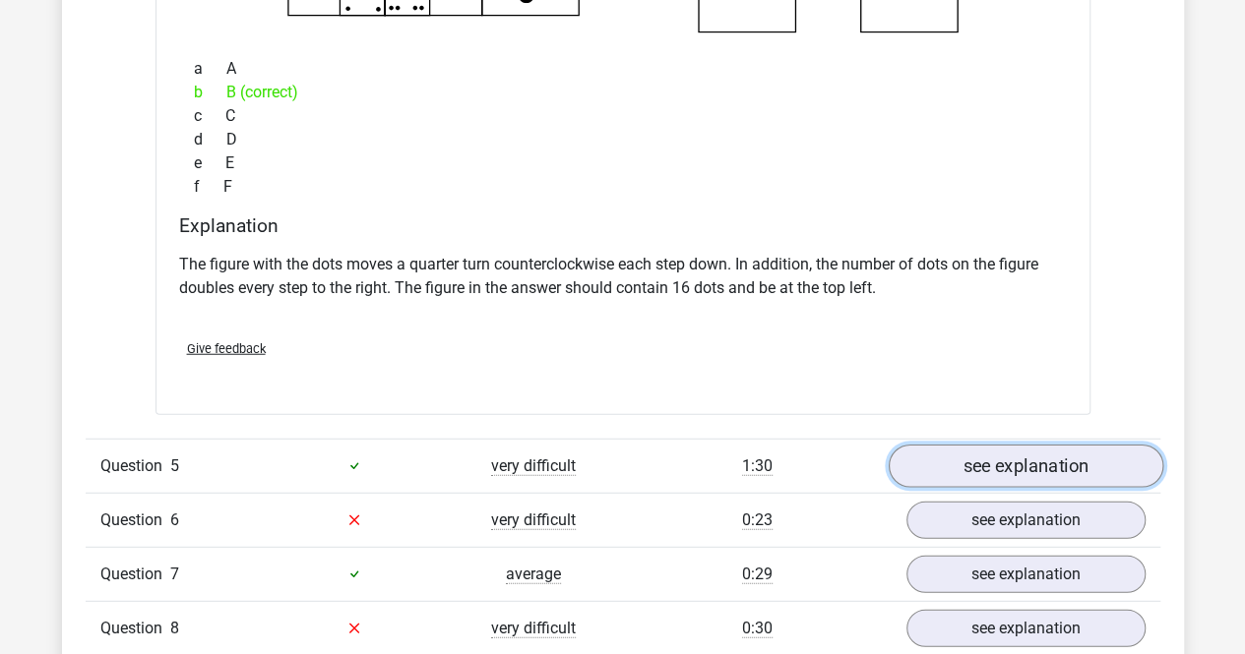
click at [1010, 460] on link "see explanation" at bounding box center [1025, 466] width 275 height 43
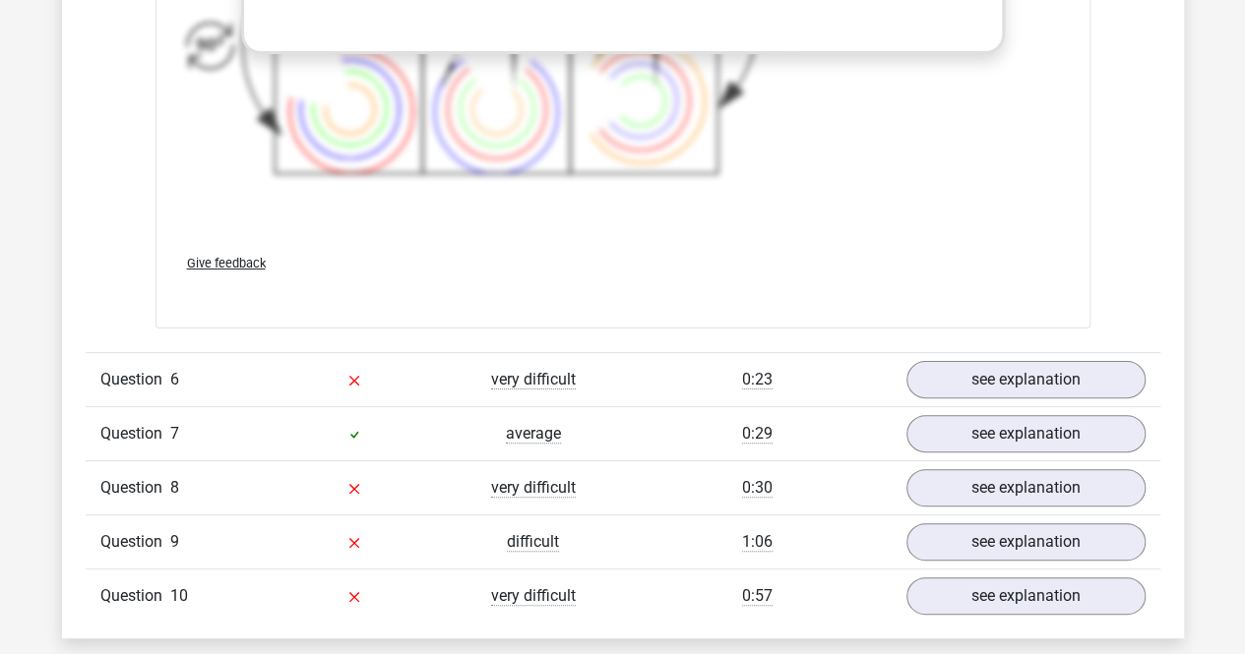
scroll to position [7541, 0]
click at [1012, 357] on link "see explanation" at bounding box center [1025, 378] width 275 height 43
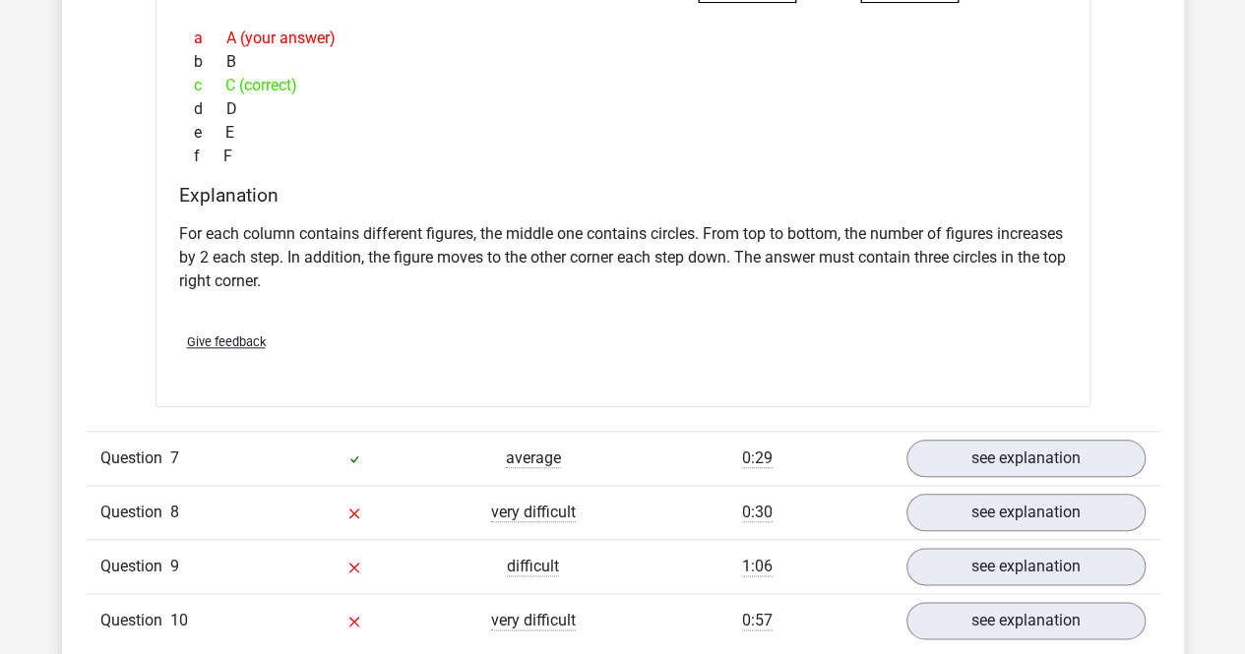
scroll to position [8348, 0]
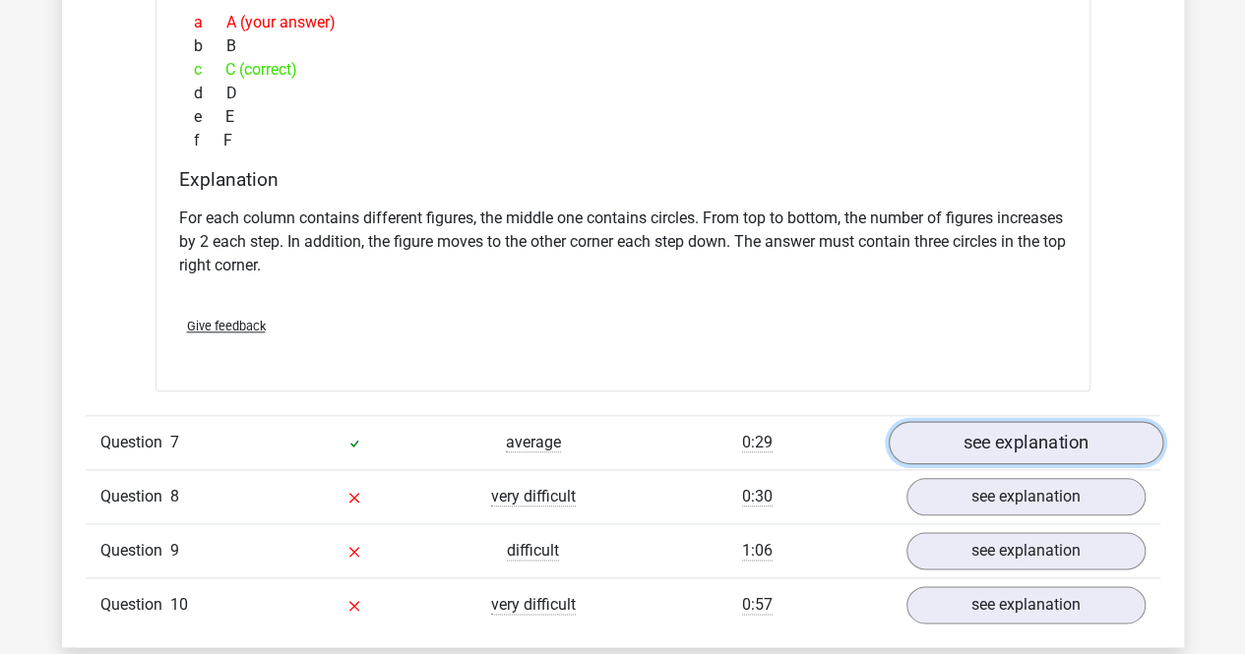
click at [998, 430] on link "see explanation" at bounding box center [1025, 442] width 275 height 43
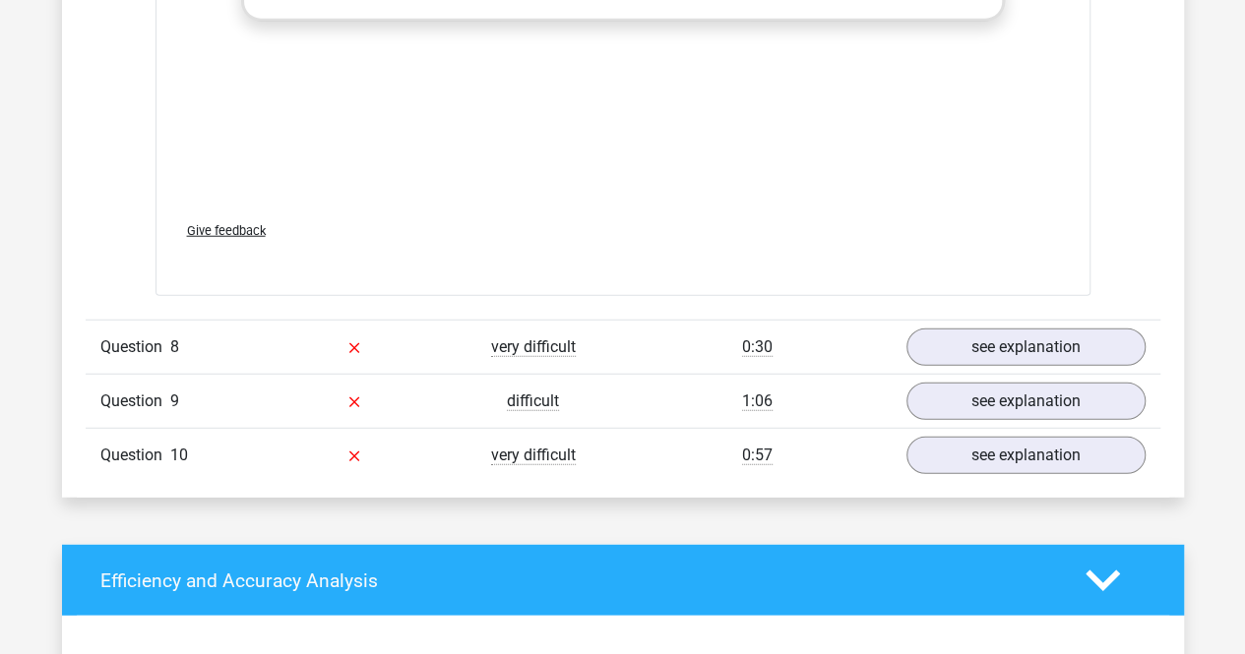
scroll to position [9819, 0]
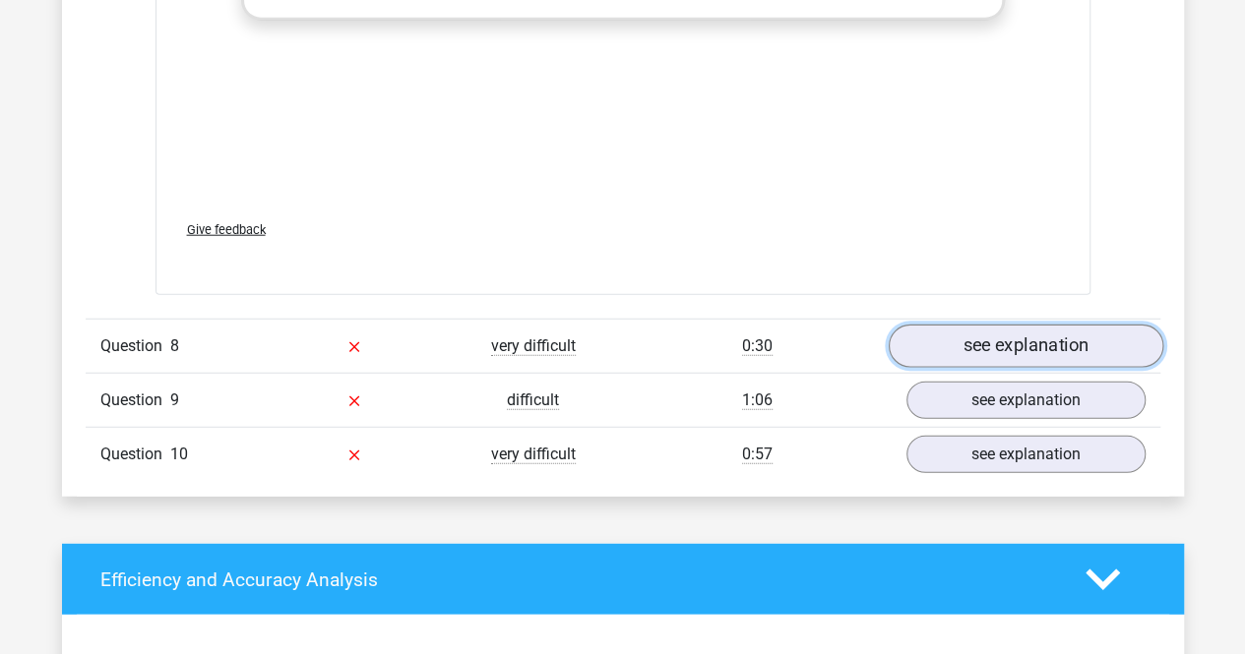
click at [931, 340] on link "see explanation" at bounding box center [1025, 346] width 275 height 43
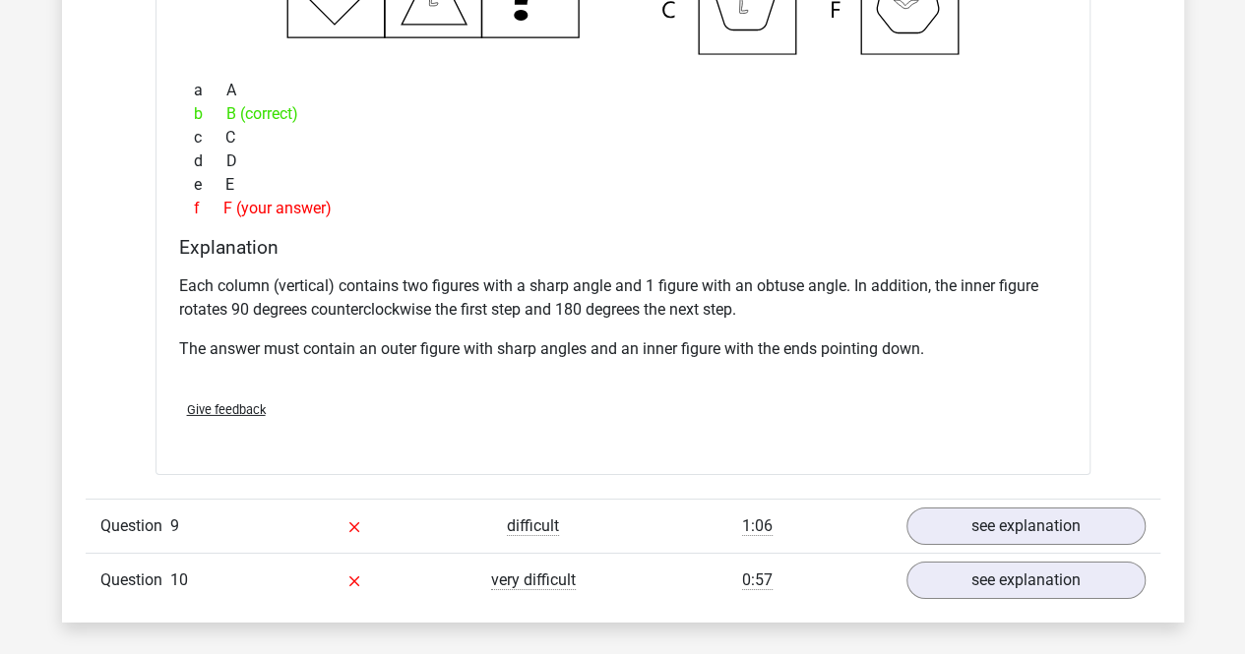
scroll to position [10527, 0]
click at [1014, 505] on link "see explanation" at bounding box center [1025, 526] width 275 height 43
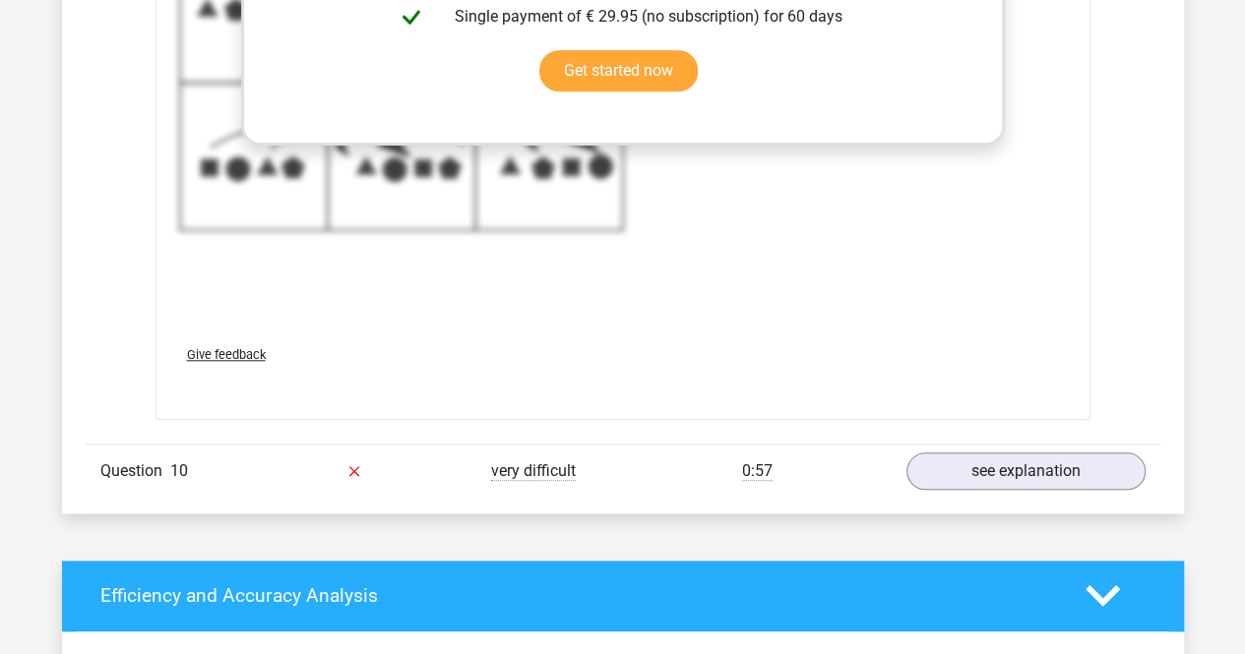
scroll to position [11958, 0]
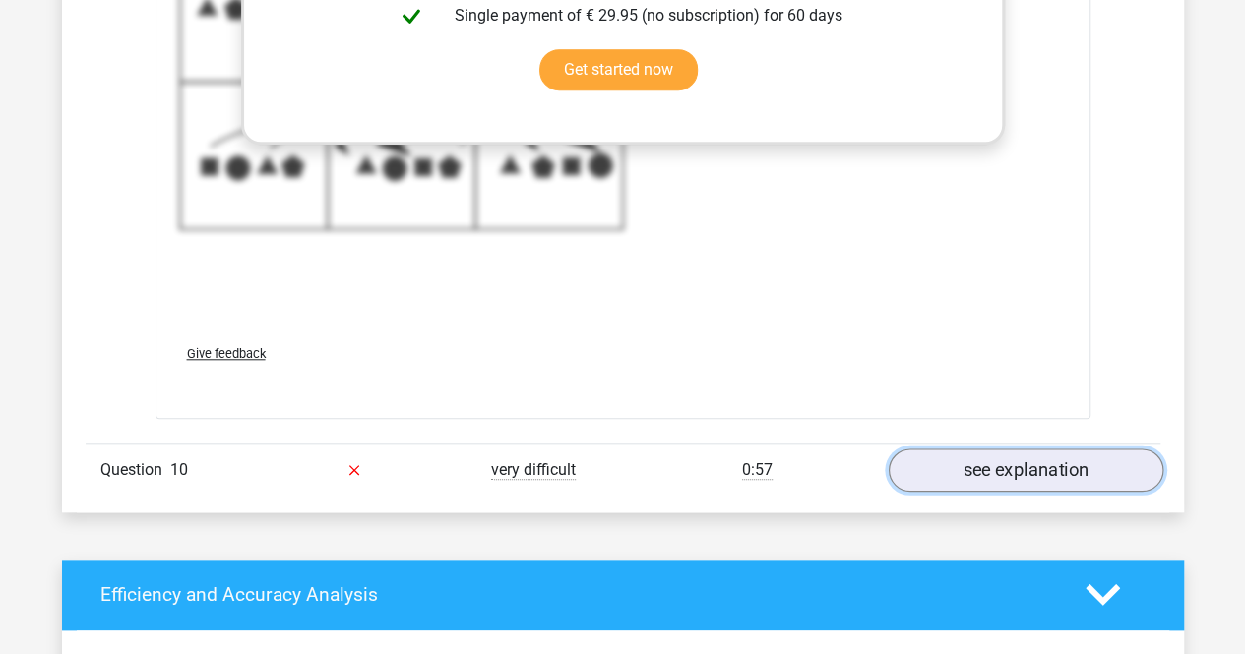
click at [1012, 449] on link "see explanation" at bounding box center [1025, 470] width 275 height 43
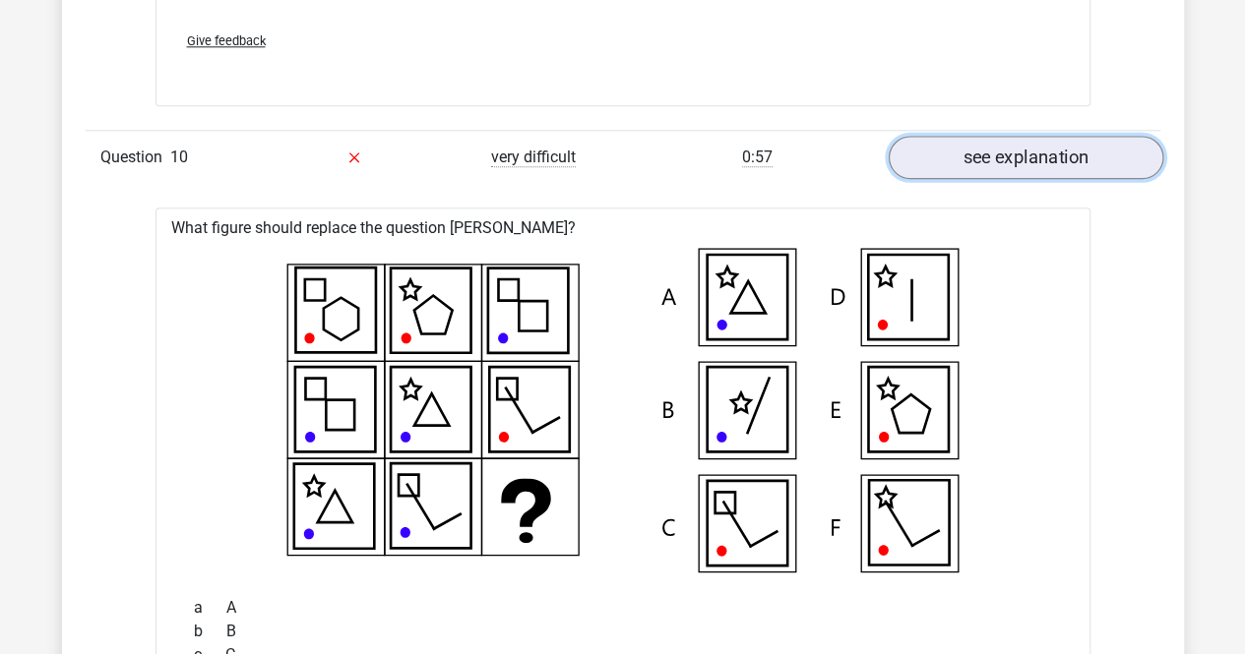
scroll to position [12332, 0]
